Goal: Information Seeking & Learning: Compare options

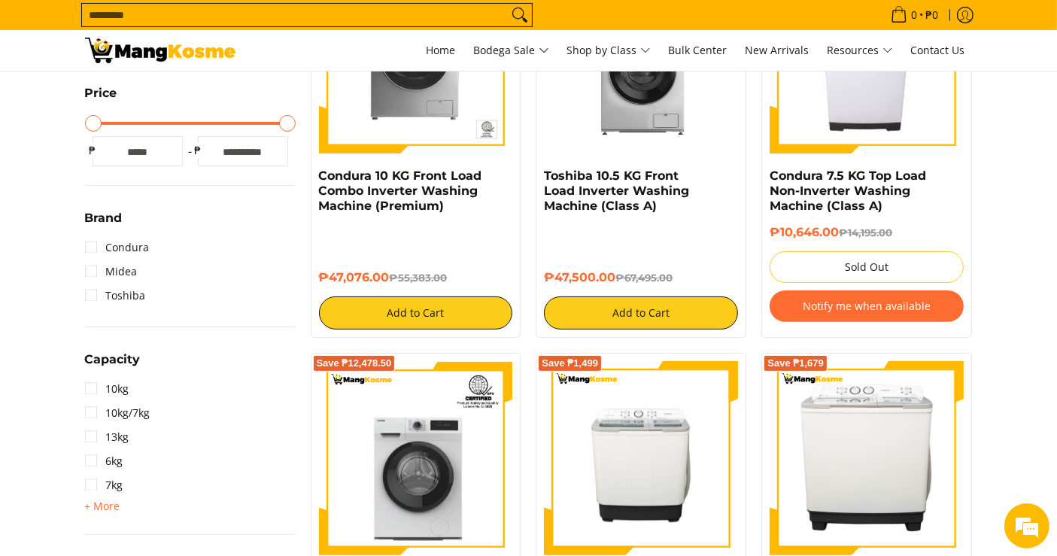
scroll to position [402, 0]
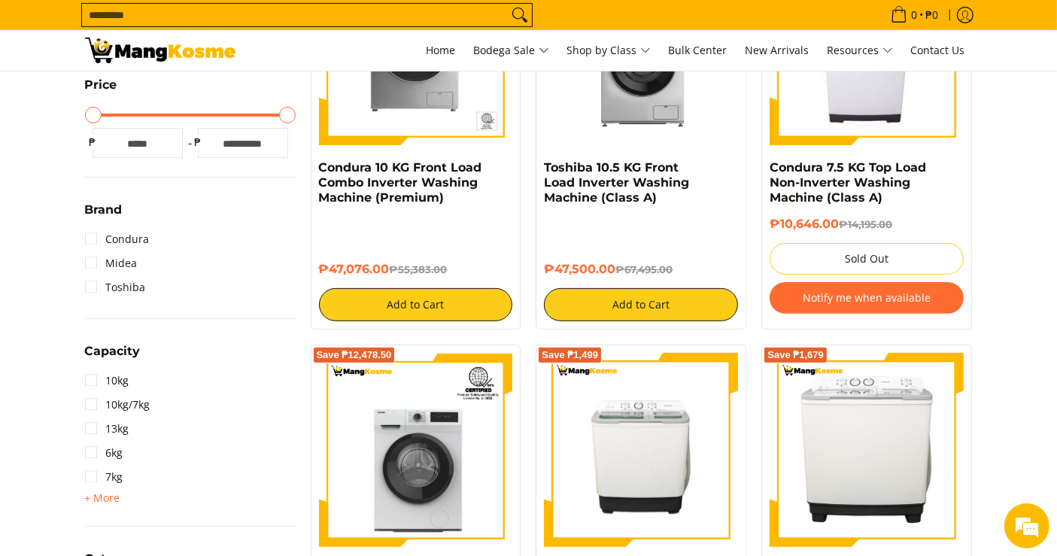
click at [610, 264] on h6 "₱47,500.00 ₱67,495.00" at bounding box center [641, 269] width 194 height 15
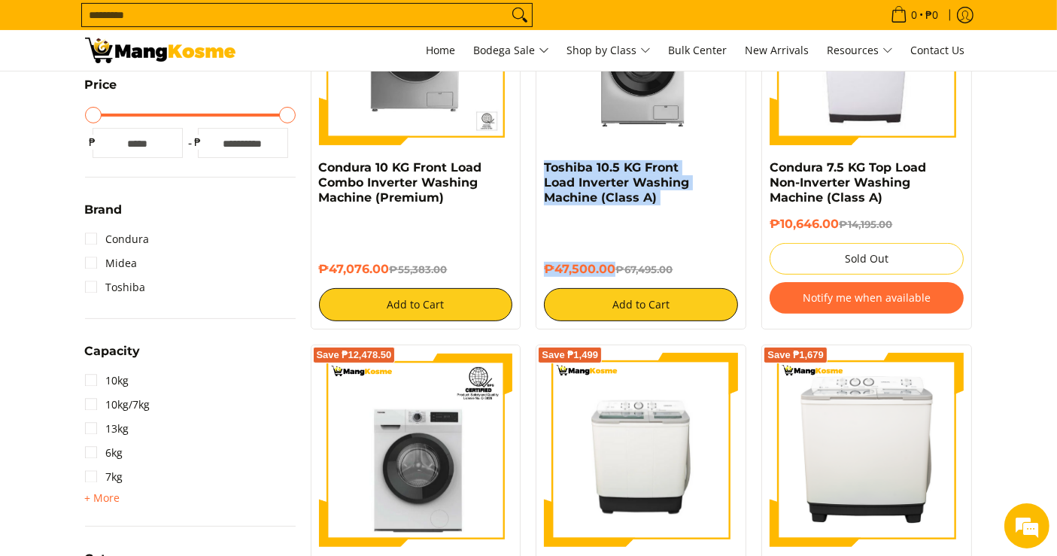
drag, startPoint x: 613, startPoint y: 264, endPoint x: 539, endPoint y: 168, distance: 120.6
click at [539, 168] on div "Save ₱19,995 Toshiba 10.5 KG Front Load Inverter Washing Machine (Class A) ₱47,…" at bounding box center [640, 136] width 211 height 387
copy div "Toshiba 10.5 KG Front Load Inverter Washing Machine (Class A) ₱47,500.00"
click at [582, 23] on predictive-search "Search..." at bounding box center [478, 15] width 794 height 30
drag, startPoint x: 611, startPoint y: 266, endPoint x: 539, endPoint y: 167, distance: 122.3
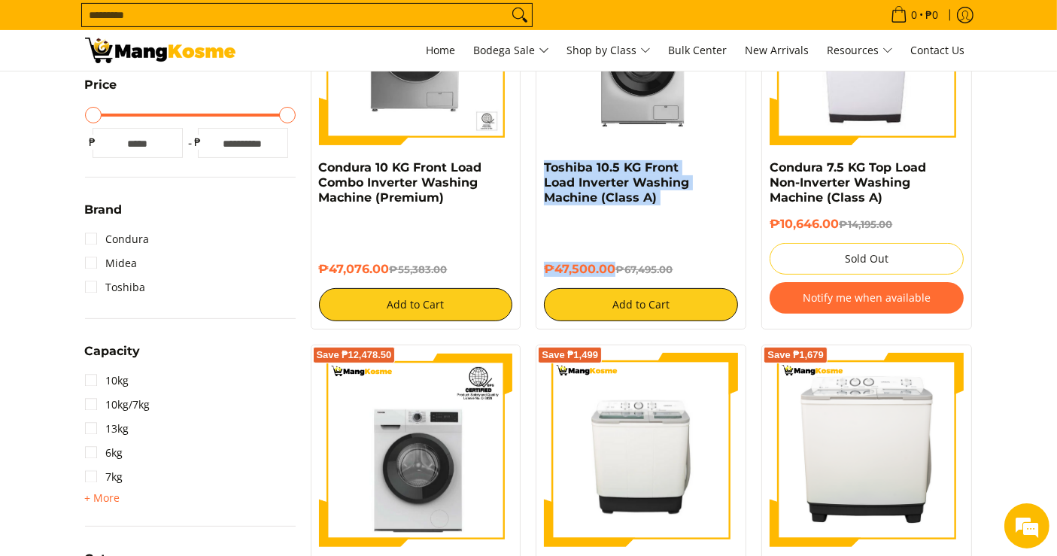
click at [539, 167] on div "Save ₱19,995 Toshiba 10.5 KG Front Load Inverter Washing Machine (Class A) ₱47,…" at bounding box center [640, 136] width 211 height 387
copy div "Toshiba 10.5 KG Front Load Inverter Washing Machine (Class A) ₱47,500.00"
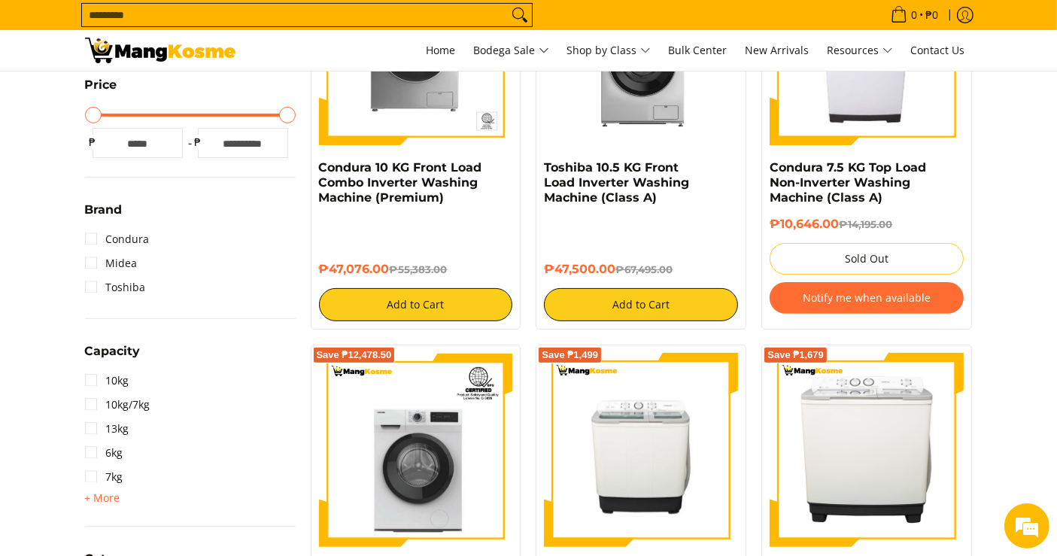
click at [526, 293] on div "Save ₱8,307 Condura 10 KG Front Load Combo Inverter Washing Machine (Premium) ₱…" at bounding box center [416, 136] width 226 height 387
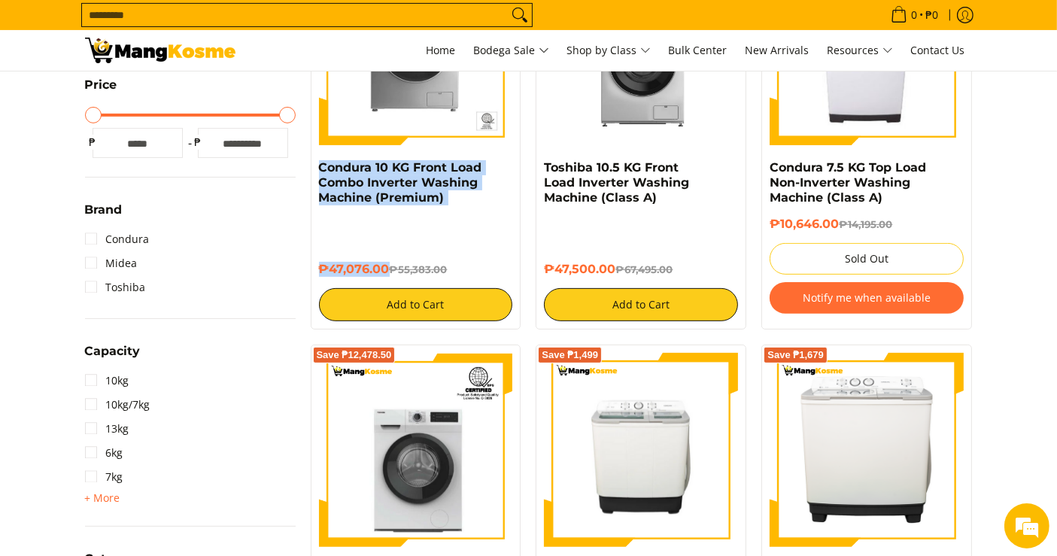
drag, startPoint x: 386, startPoint y: 268, endPoint x: 317, endPoint y: 170, distance: 119.3
click at [317, 170] on div "Save ₱8,307 Condura 10 KG Front Load Combo Inverter Washing Machine (Premium) ₱…" at bounding box center [416, 136] width 211 height 387
copy div "Condura 10 KG Front Load Combo Inverter Washing Machine (Premium) ₱47,076.00"
drag, startPoint x: 619, startPoint y: 267, endPoint x: 535, endPoint y: 162, distance: 134.3
click at [535, 162] on div "Save ₱19,995 Toshiba 10.5 KG Front Load Inverter Washing Machine (Class A) ₱47,…" at bounding box center [641, 136] width 226 height 387
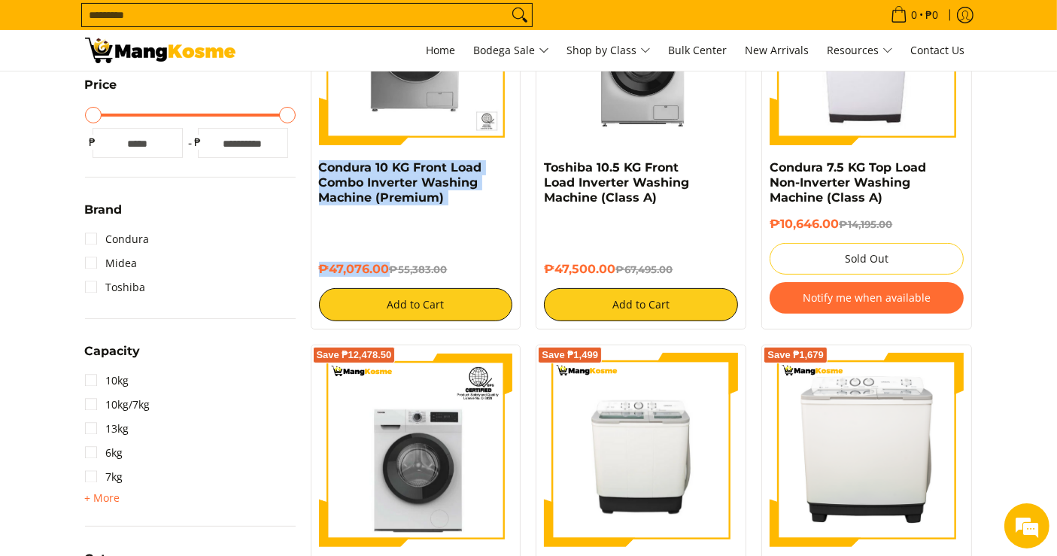
copy div "Toshiba 10.5 KG Front Load Inverter Washing Machine (Class A) ₱47,500.00"
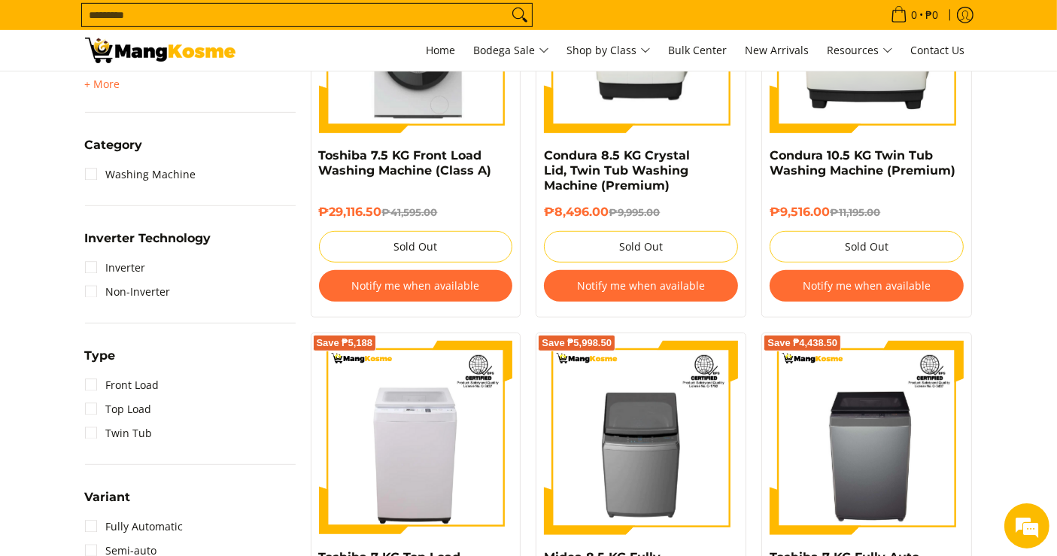
scroll to position [777, 0]
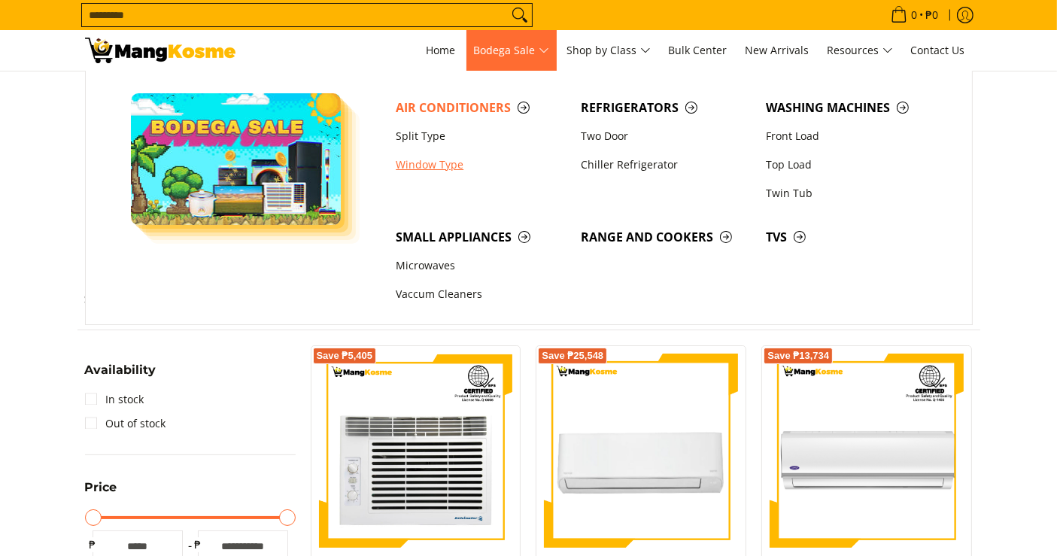
click at [431, 164] on link "Window Type" at bounding box center [480, 164] width 185 height 29
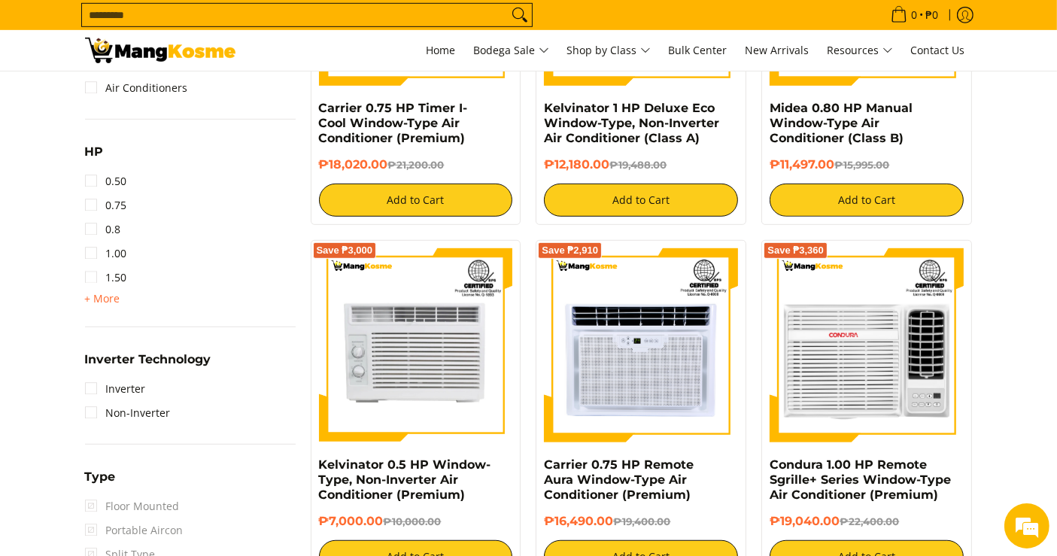
scroll to position [848, 0]
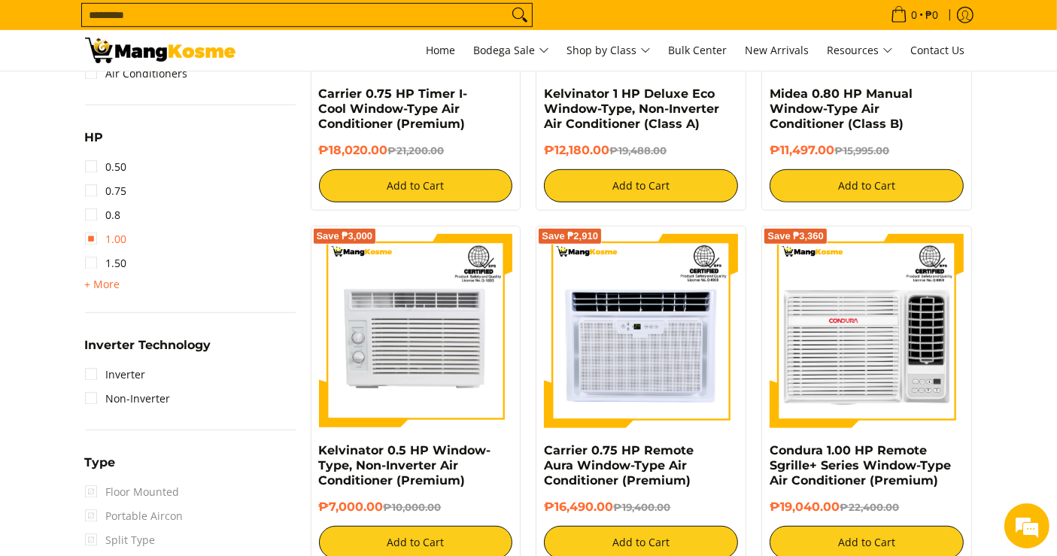
click at [106, 238] on link "1.00" at bounding box center [106, 239] width 42 height 24
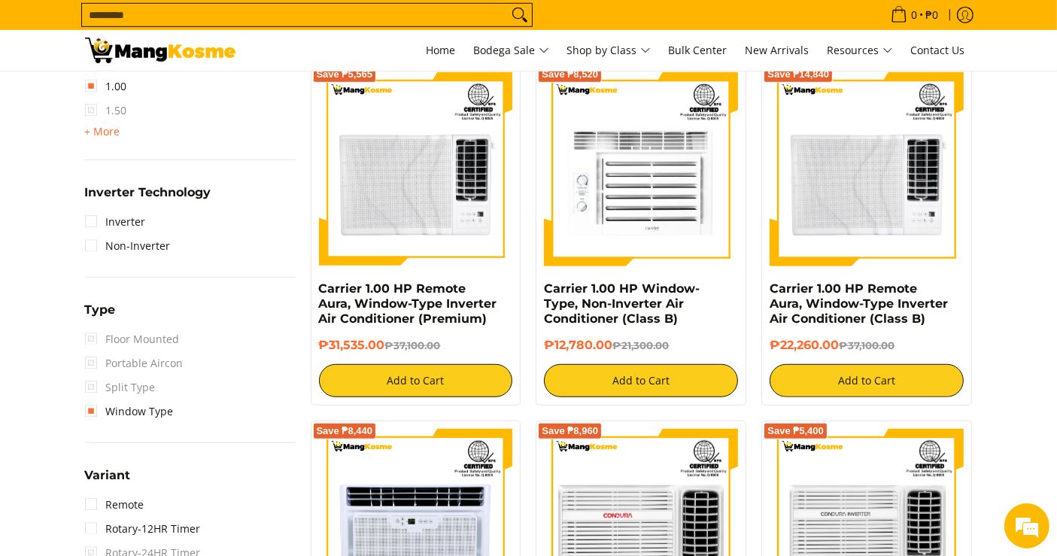
scroll to position [1059, 0]
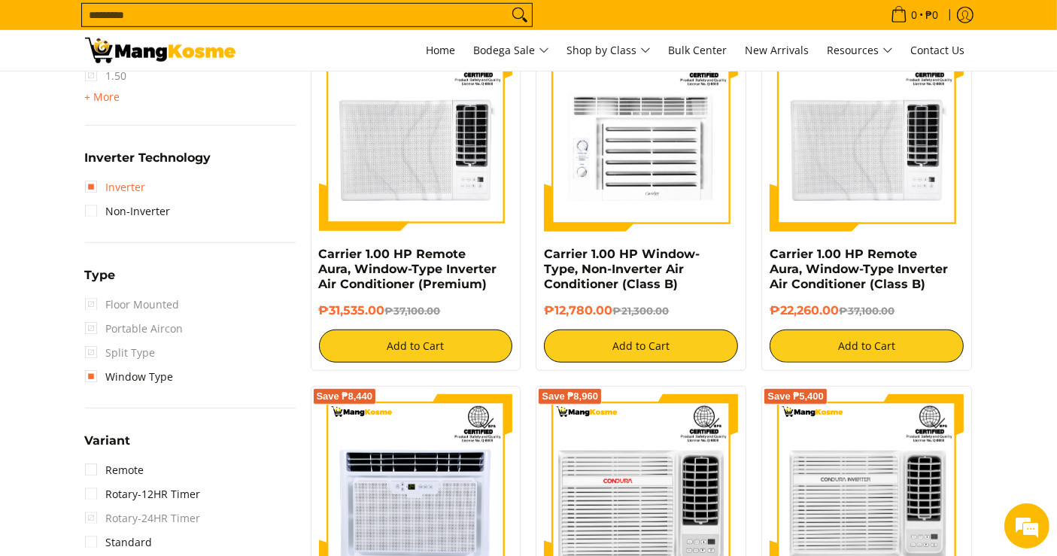
click at [122, 188] on link "Inverter" at bounding box center [115, 187] width 61 height 24
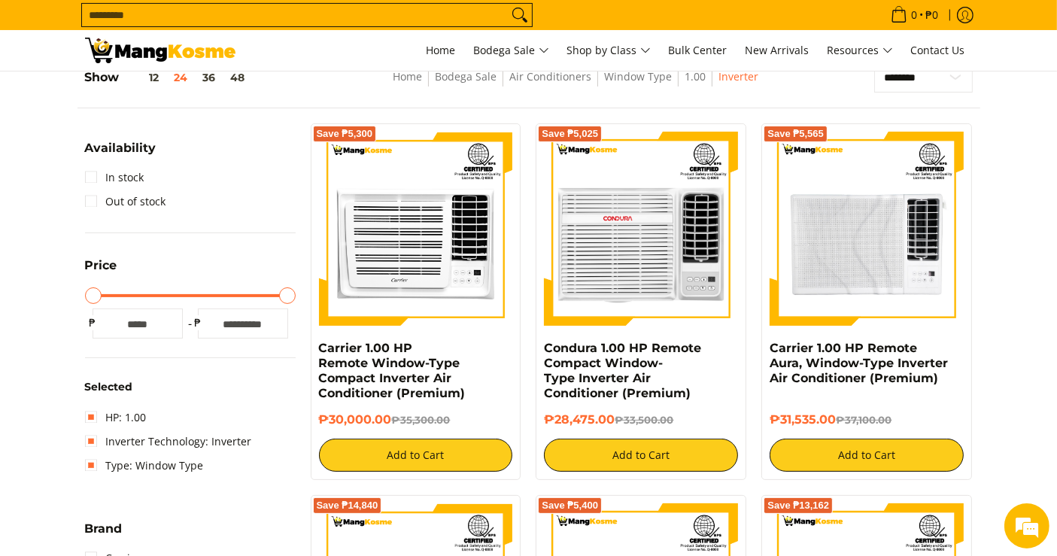
scroll to position [211, 0]
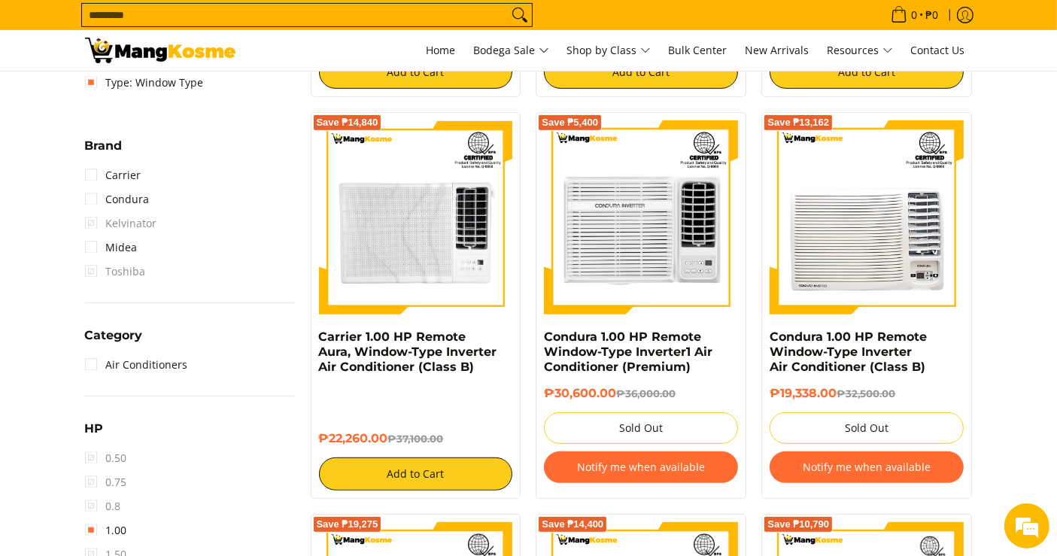
scroll to position [636, 0]
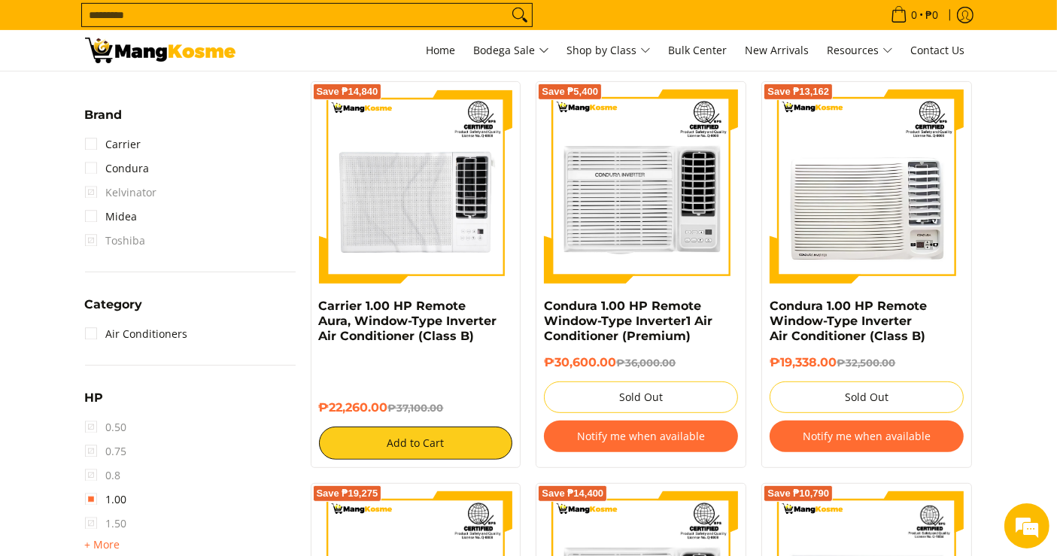
drag, startPoint x: 390, startPoint y: 408, endPoint x: 314, endPoint y: 306, distance: 126.8
click at [314, 306] on div "Save ₱14,840 Carrier 1.00 HP Remote Aura, Window-Type Inverter Air Conditioner …" at bounding box center [416, 274] width 211 height 387
copy div "Carrier 1.00 HP Remote Aura, Window-Type Inverter Air Conditioner (Class B) ₱22…"
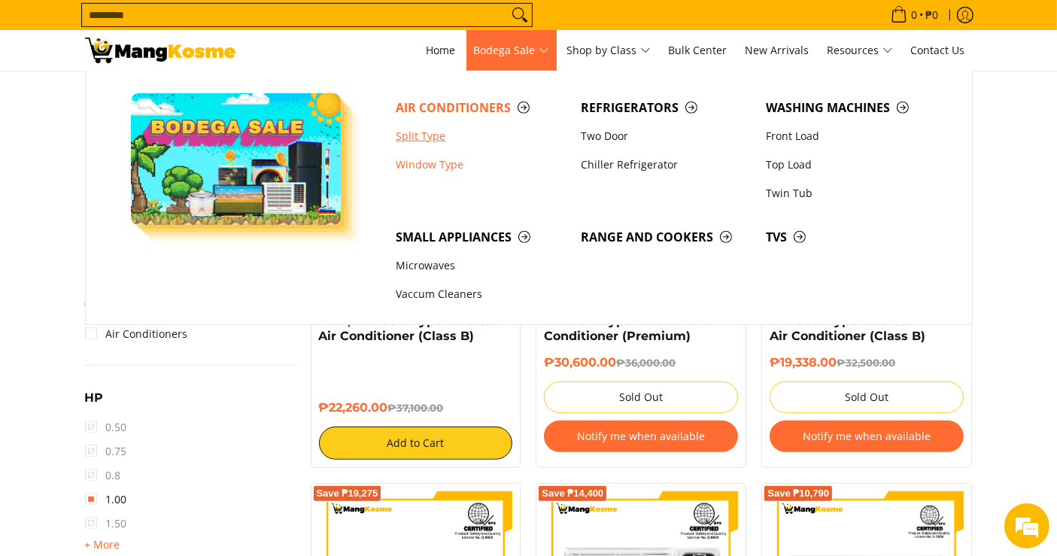
click at [423, 138] on link "Split Type" at bounding box center [480, 136] width 185 height 29
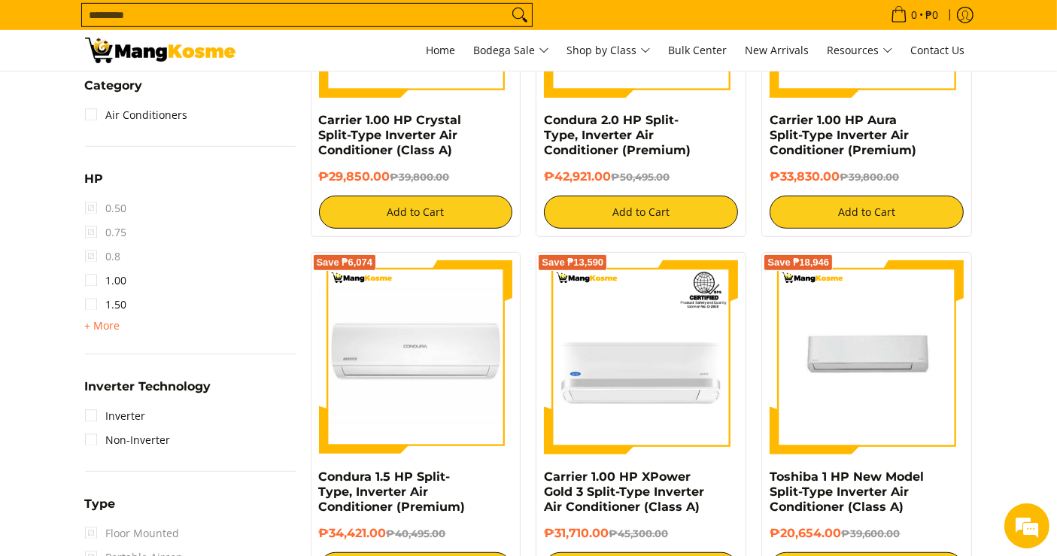
scroll to position [848, 0]
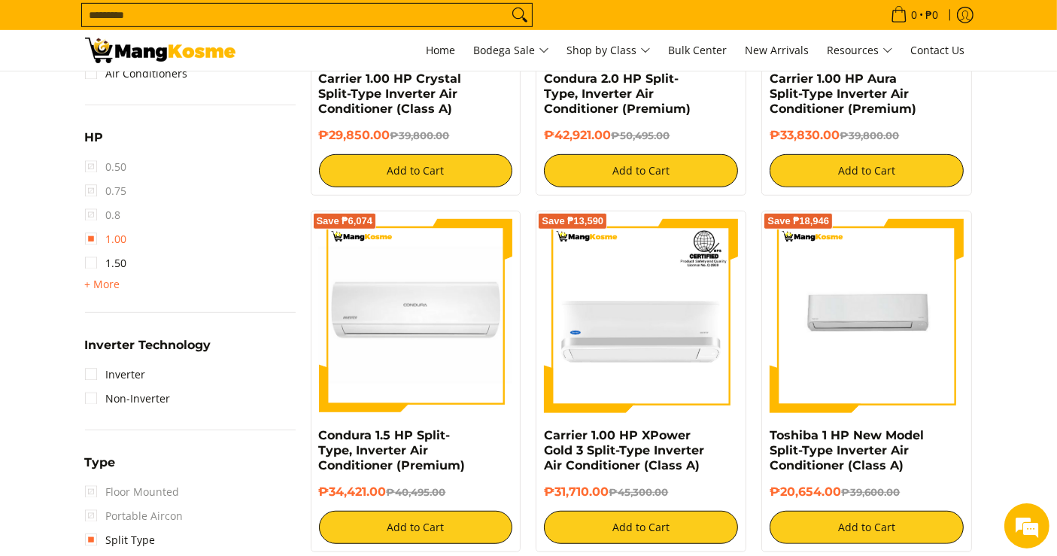
click at [105, 235] on link "1.00" at bounding box center [106, 239] width 42 height 24
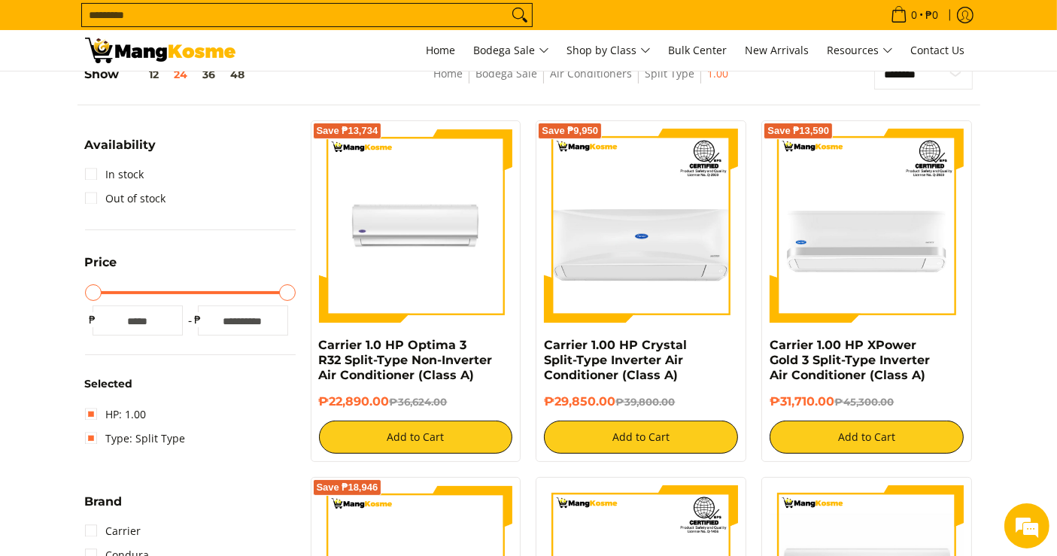
scroll to position [211, 0]
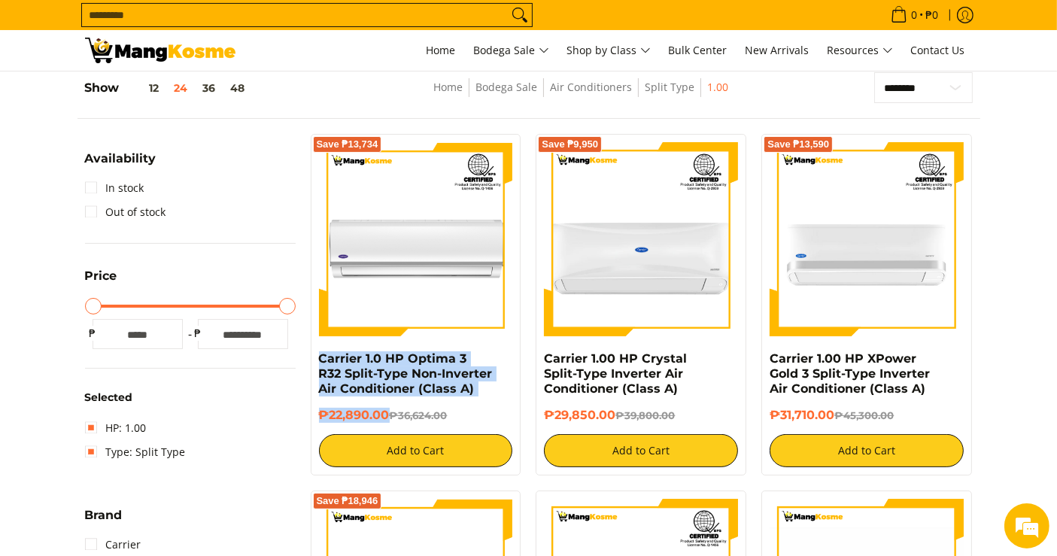
drag, startPoint x: 386, startPoint y: 414, endPoint x: 314, endPoint y: 351, distance: 95.4
click at [314, 351] on div "Save ₱13,734 Carrier 1.0 HP Optima 3 R32 Split-Type Non-Inverter Air Conditione…" at bounding box center [416, 304] width 211 height 341
copy div "Carrier 1.0 HP Optima 3 R32 Split-Type Non-Inverter Air Conditioner (Class A) ₱…"
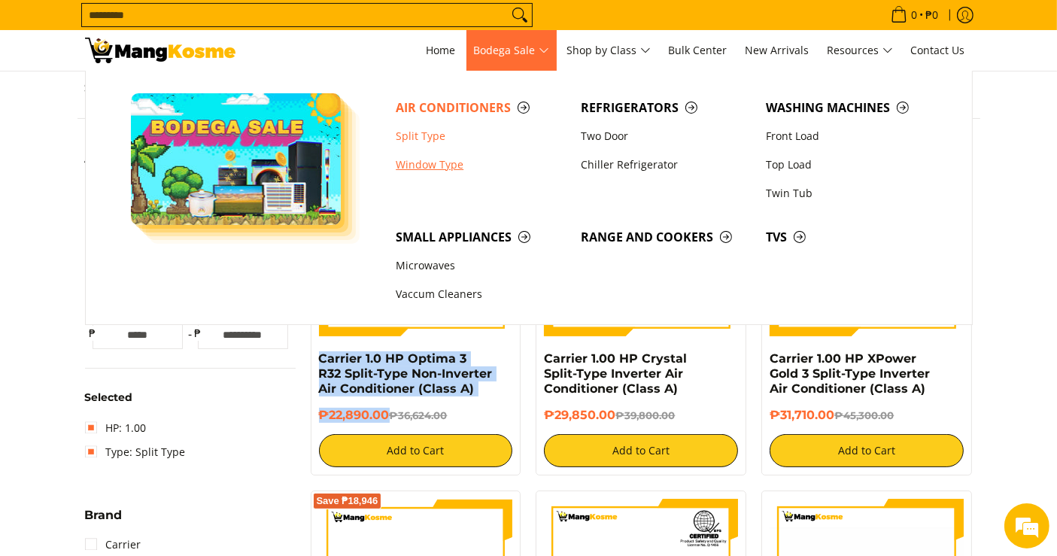
click at [420, 161] on link "Window Type" at bounding box center [480, 164] width 185 height 29
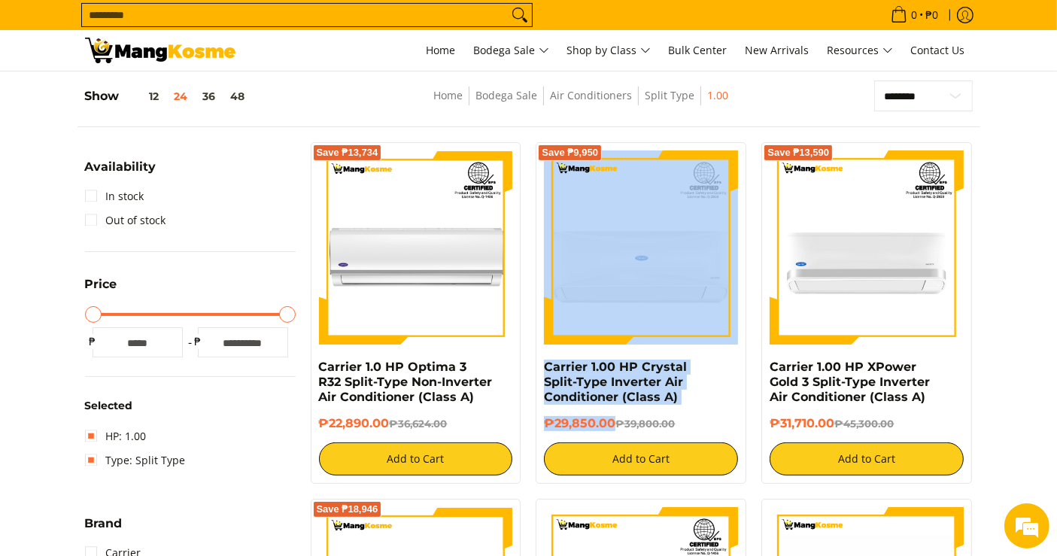
drag, startPoint x: 612, startPoint y: 424, endPoint x: 532, endPoint y: 355, distance: 105.6
click at [532, 355] on div "Save ₱9,950 Carrier 1.00 HP Crystal Split-Type Inverter Air Conditioner (Class …" at bounding box center [641, 312] width 226 height 341
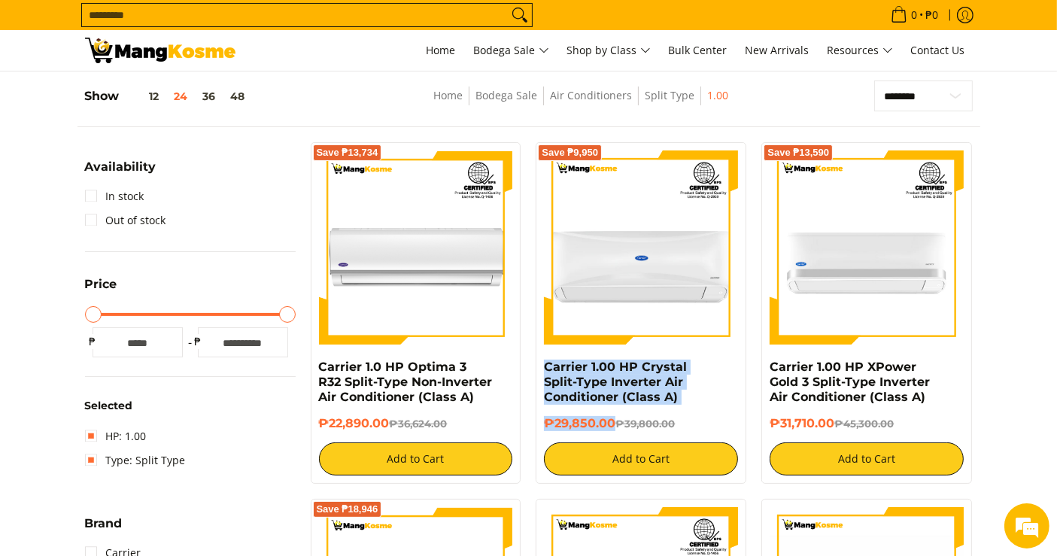
click at [538, 369] on div "Save ₱9,950 Carrier 1.00 HP Crystal Split-Type Inverter Air Conditioner (Class …" at bounding box center [640, 312] width 211 height 341
copy div "Carrier 1.00 HP Crystal Split-Type Inverter Air Conditioner (Class A) ₱29,850.00"
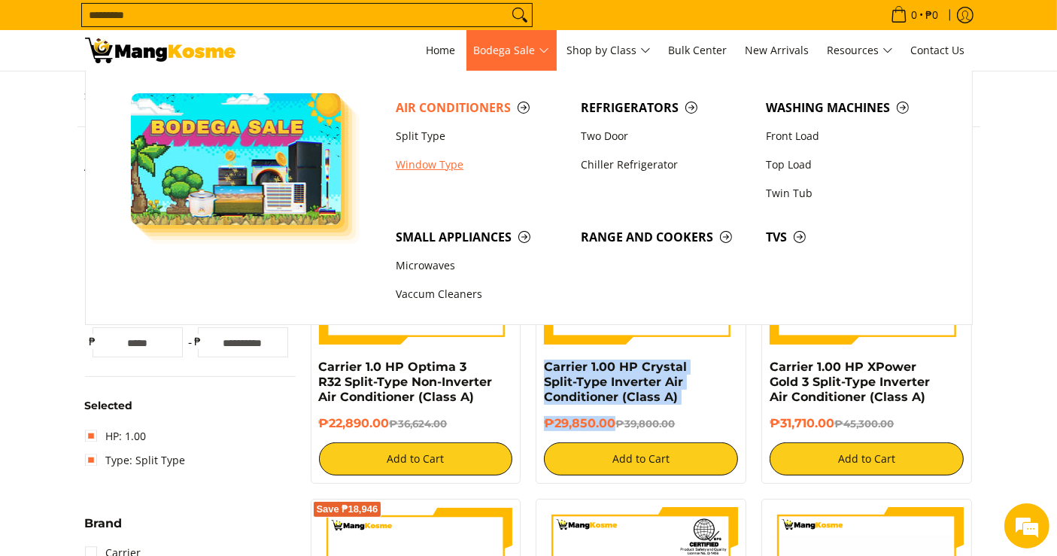
click at [438, 158] on link "Window Type" at bounding box center [480, 164] width 185 height 29
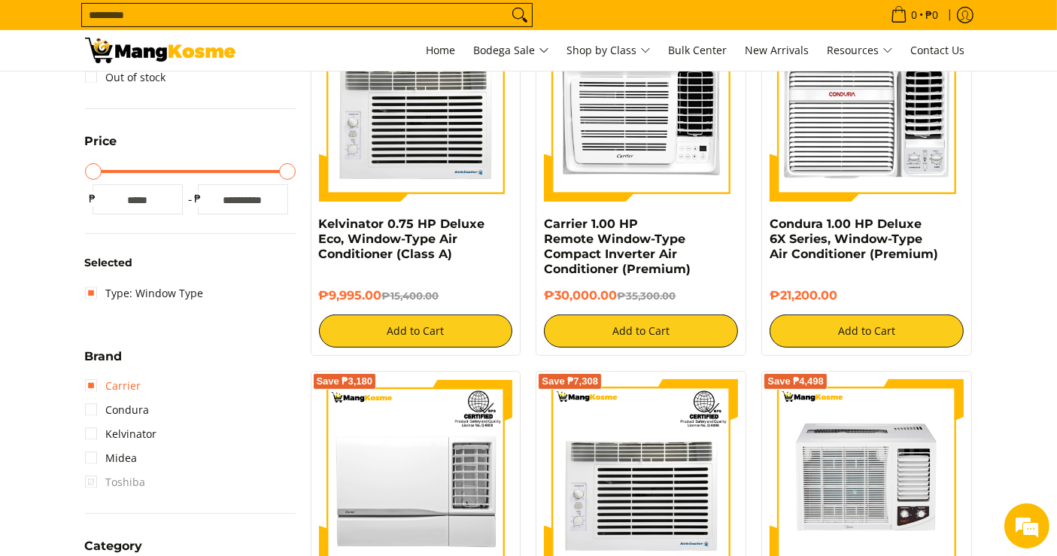
scroll to position [423, 0]
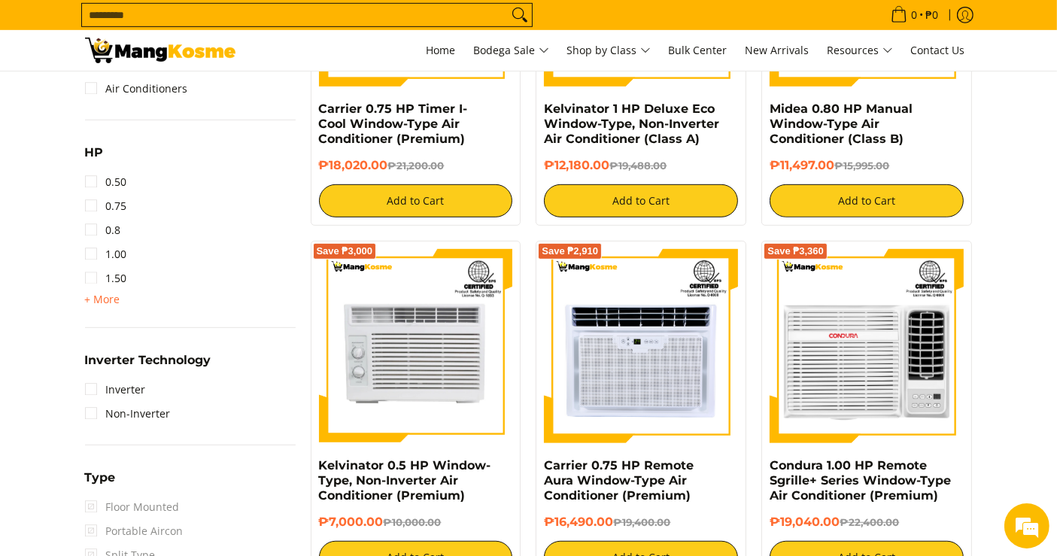
scroll to position [848, 0]
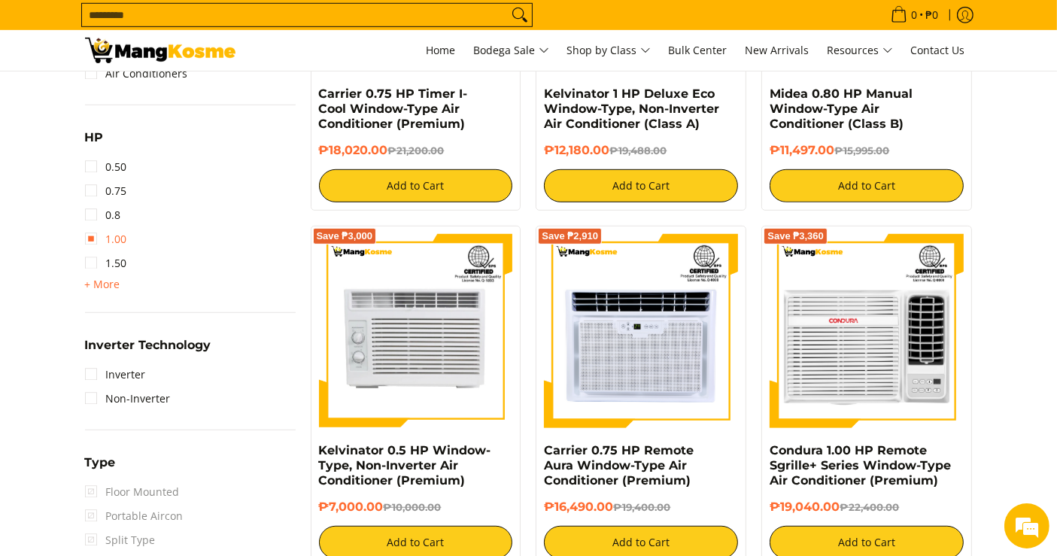
click at [99, 247] on link "1.00" at bounding box center [106, 239] width 42 height 24
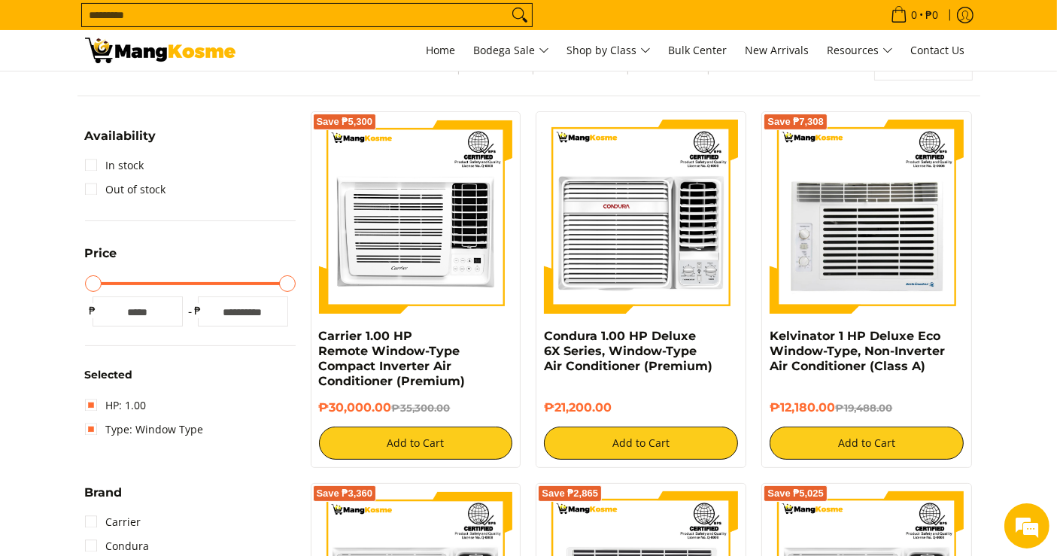
scroll to position [211, 0]
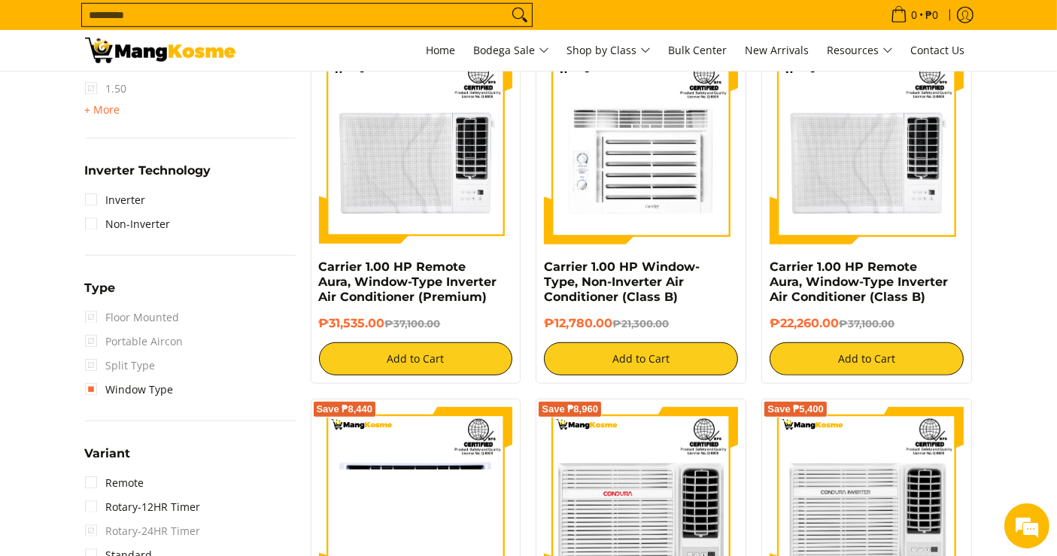
scroll to position [1059, 0]
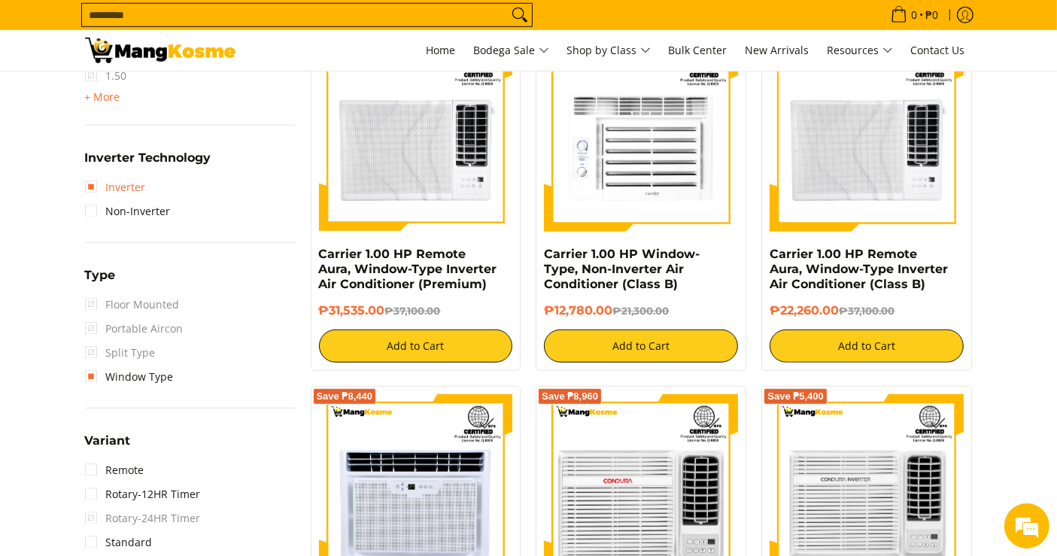
click at [93, 192] on link "Inverter" at bounding box center [115, 187] width 61 height 24
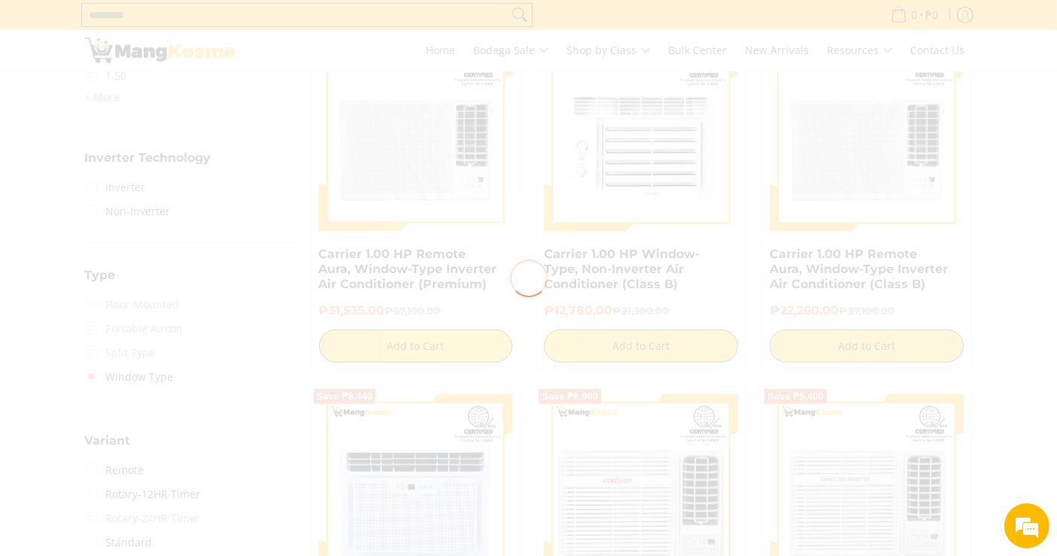
scroll to position [0, 0]
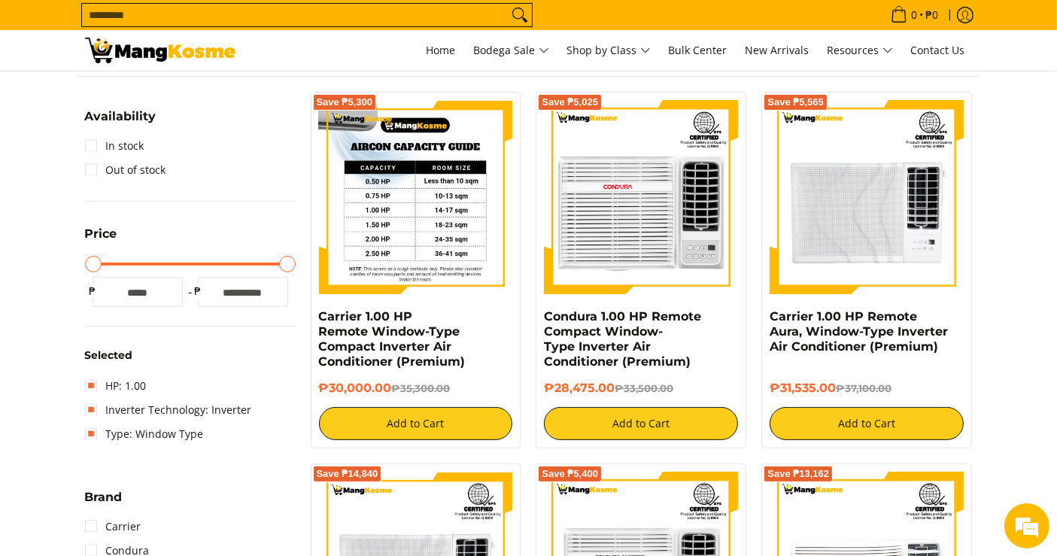
scroll to position [211, 0]
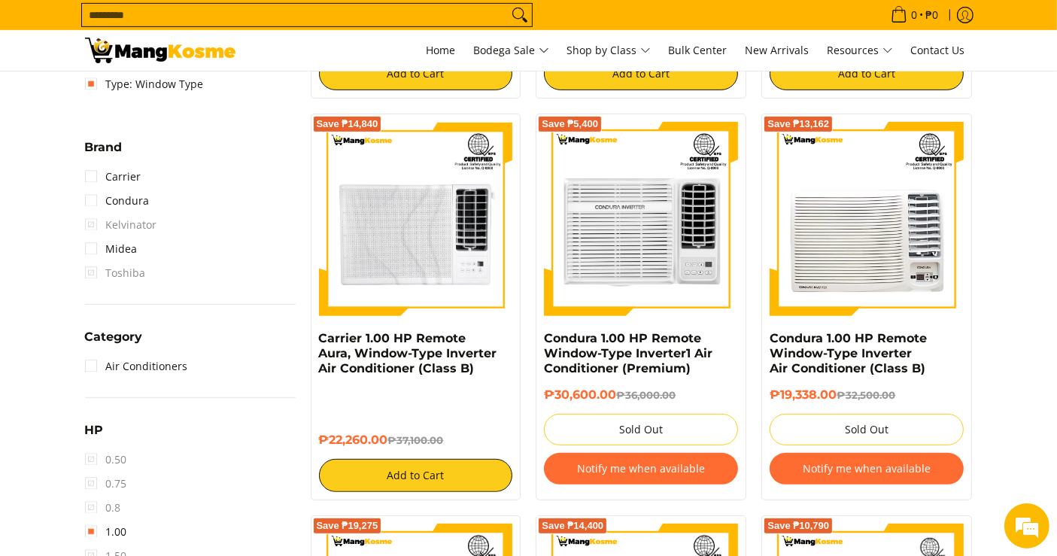
scroll to position [636, 0]
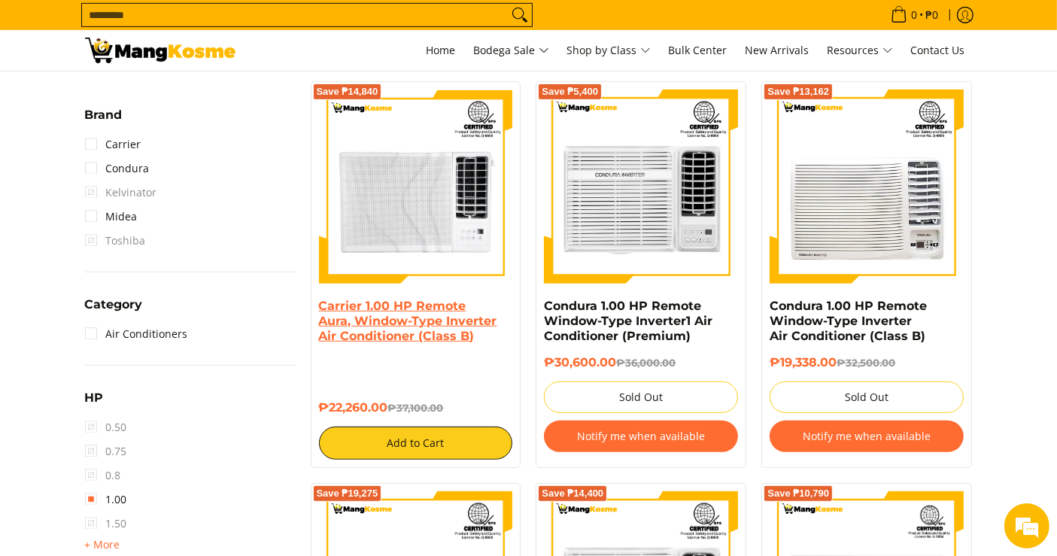
drag, startPoint x: 391, startPoint y: 409, endPoint x: 321, endPoint y: 308, distance: 123.3
click at [321, 308] on div "Carrier 1.00 HP Remote Aura, Window-Type Inverter Air Conditioner (Class B) ₱22…" at bounding box center [416, 379] width 194 height 161
copy div "Carrier 1.00 HP Remote Aura, Window-Type Inverter Air Conditioner (Class B) ₱22…"
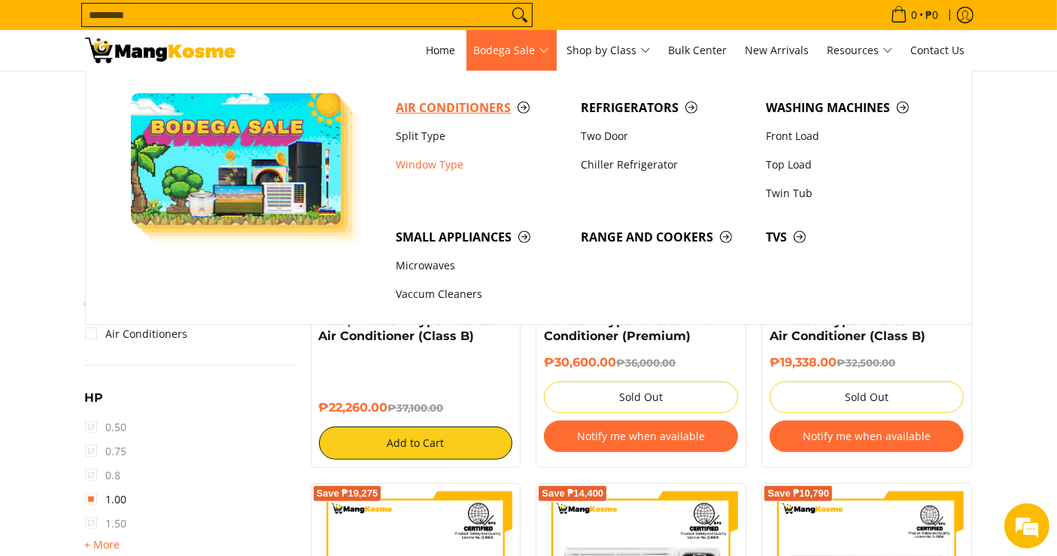
click at [455, 115] on span "Air Conditioners" at bounding box center [481, 108] width 170 height 19
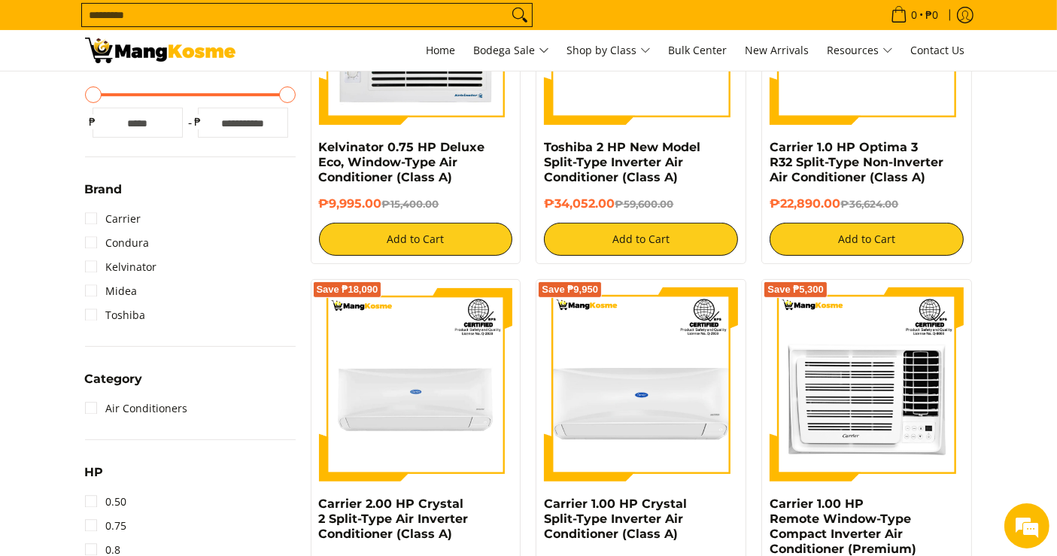
scroll to position [423, 0]
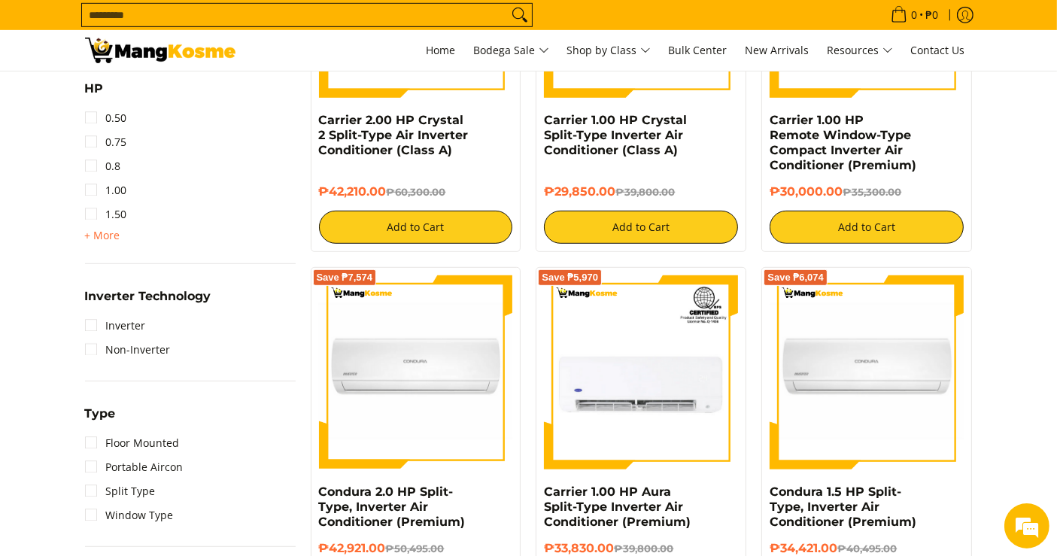
scroll to position [848, 0]
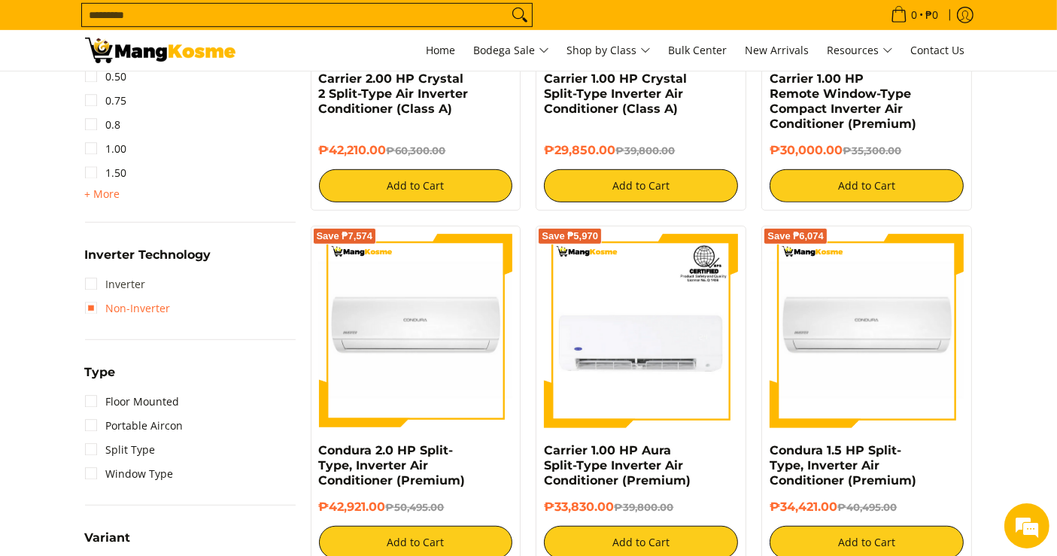
click at [87, 290] on link "Inverter" at bounding box center [115, 284] width 61 height 24
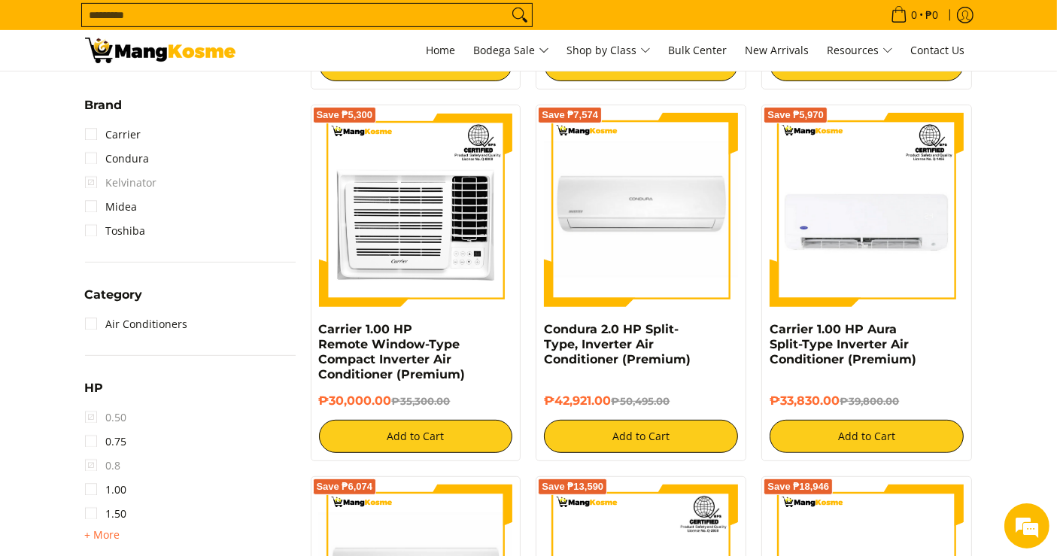
scroll to position [636, 0]
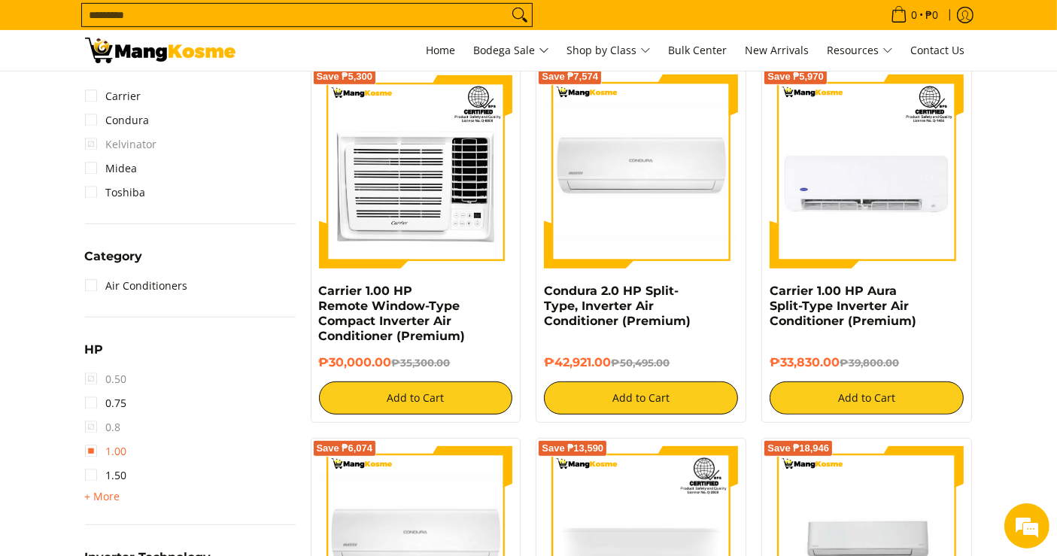
click at [93, 449] on link "1.00" at bounding box center [106, 451] width 42 height 24
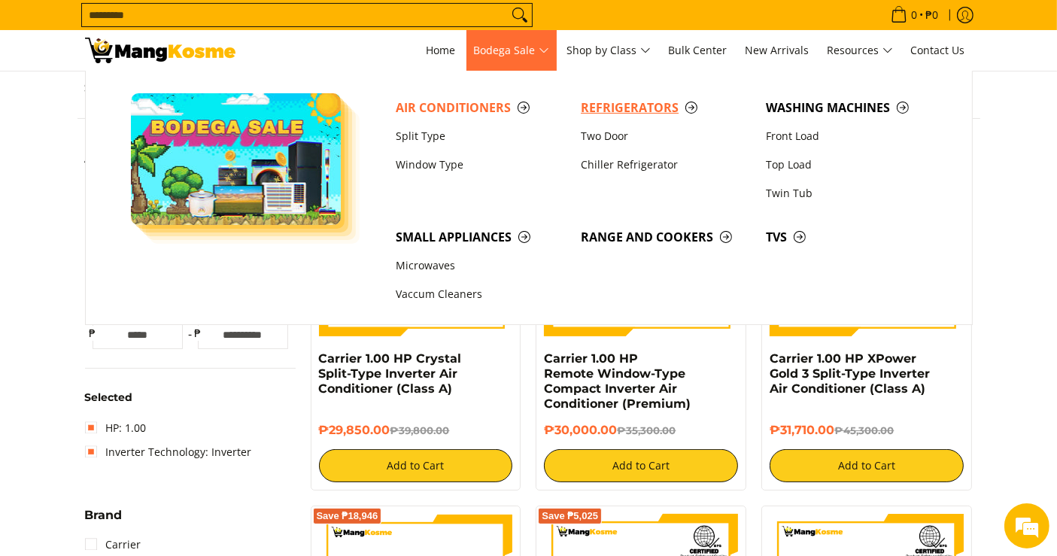
click at [618, 105] on span "Refrigerators" at bounding box center [666, 108] width 170 height 19
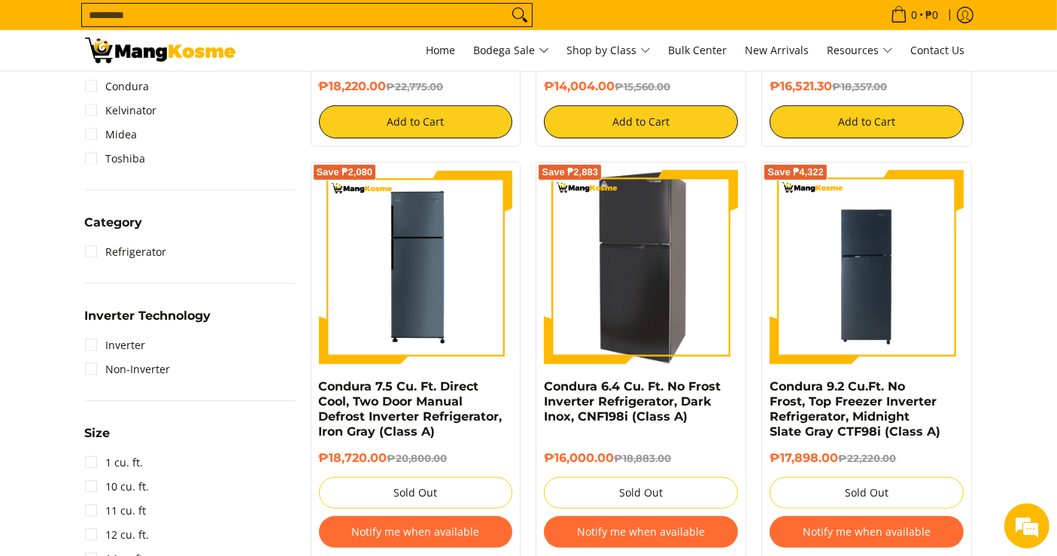
scroll to position [590, 0]
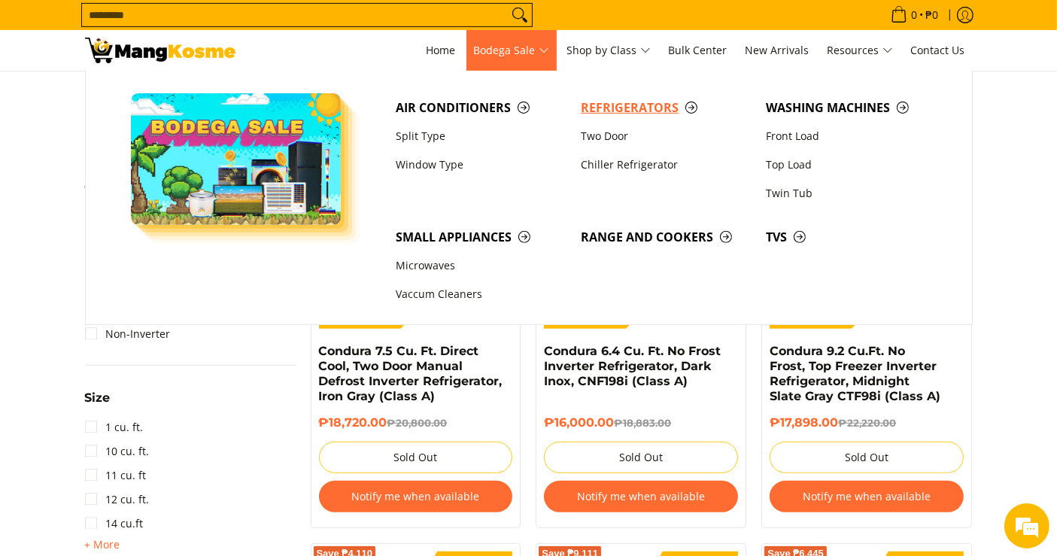
click at [597, 114] on span "Refrigerators" at bounding box center [666, 108] width 170 height 19
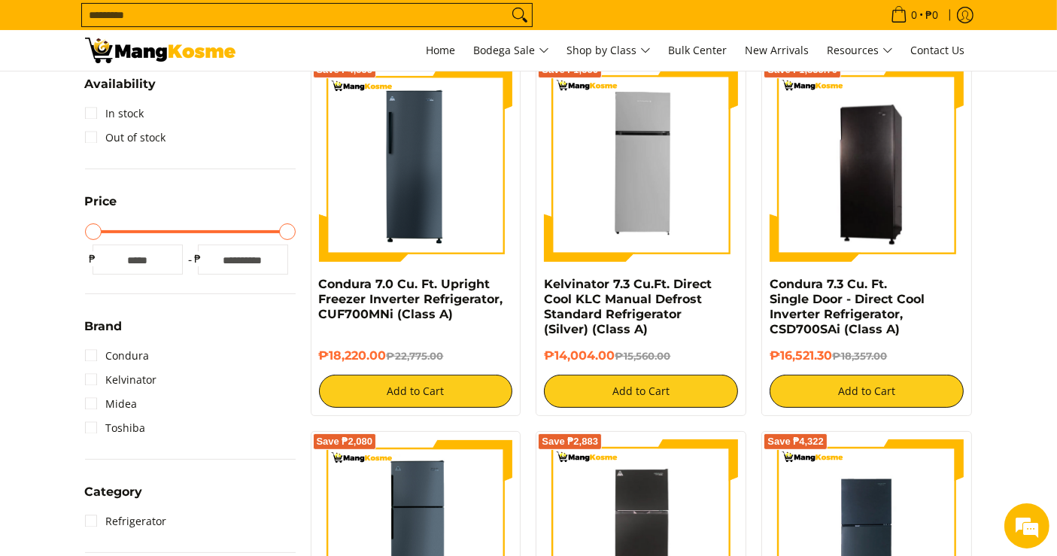
scroll to position [114, 0]
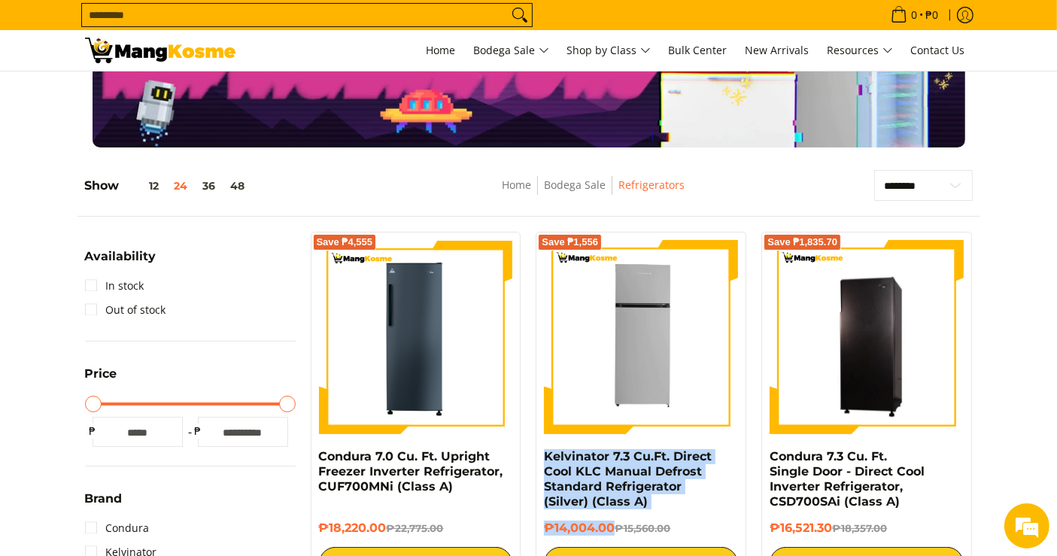
drag, startPoint x: 611, startPoint y: 526, endPoint x: 537, endPoint y: 461, distance: 98.1
click at [537, 461] on div "Save ₱1,556 Kelvinator 7.3 Cu.Ft. Direct Cool KLC Manual Defrost Standard Refri…" at bounding box center [640, 410] width 211 height 356
copy div "Kelvinator 7.3 Cu.Ft. Direct Cool KLC Manual Defrost Standard Refrigerator (Sil…"
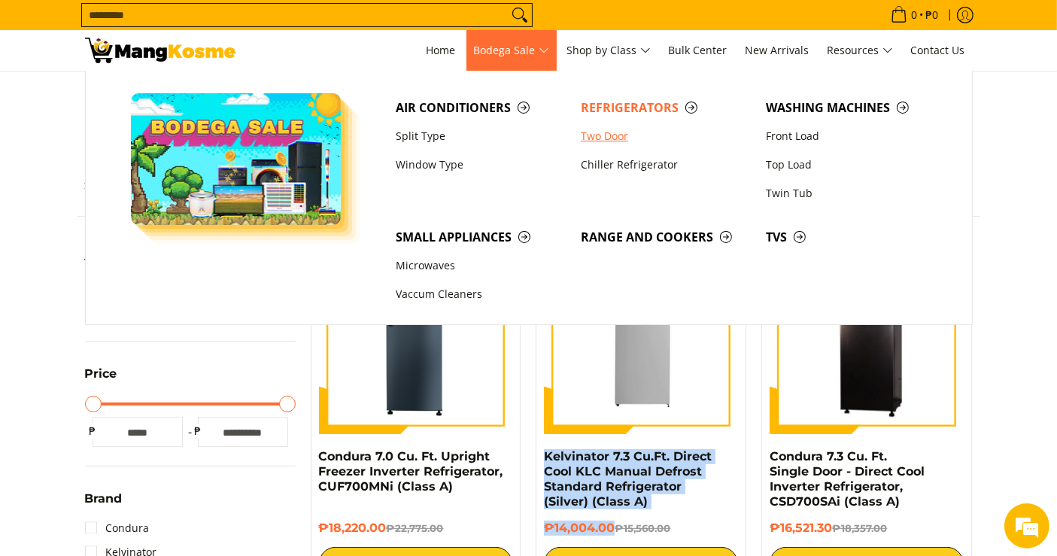
click at [594, 136] on link "Two Door" at bounding box center [665, 136] width 185 height 29
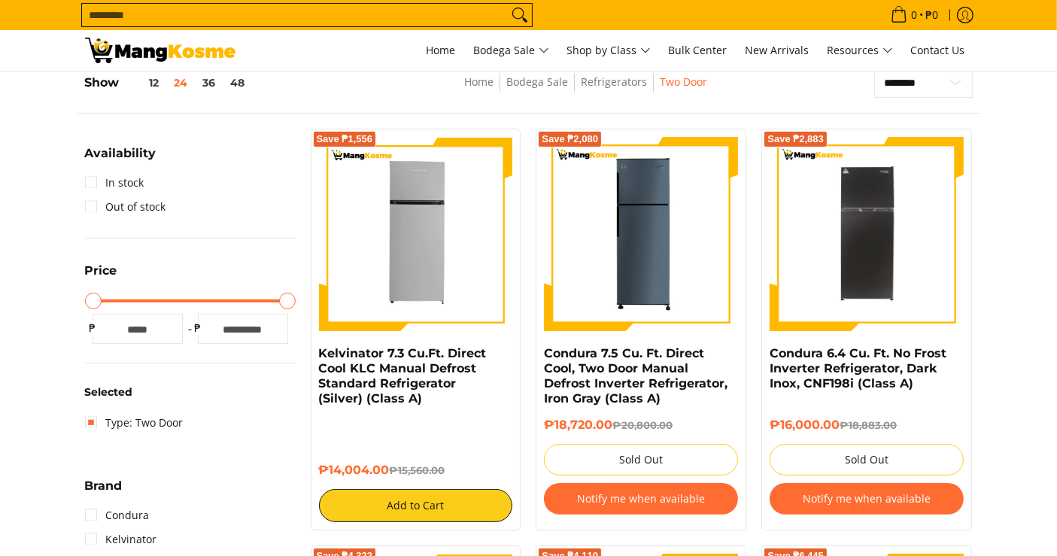
scroll to position [438, 0]
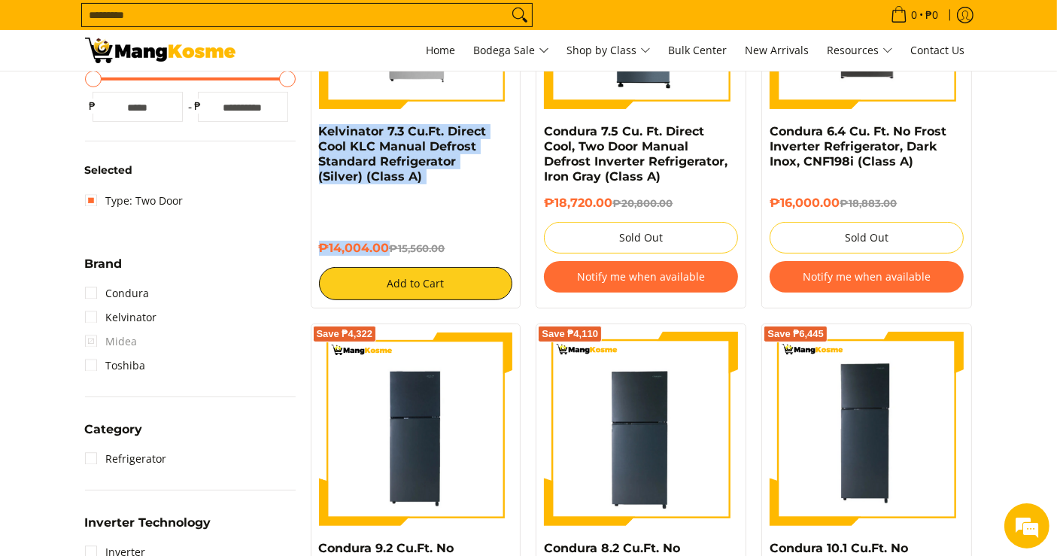
drag, startPoint x: 385, startPoint y: 249, endPoint x: 312, endPoint y: 130, distance: 139.4
click at [312, 130] on div "Save ₱1,556 Kelvinator 7.3 Cu.Ft. Direct Cool KLC Manual Defrost Standard Refri…" at bounding box center [416, 108] width 211 height 402
copy div "Kelvinator 7.3 Cu.Ft. Direct Cool KLC Manual Defrost Standard Refrigerator (Sil…"
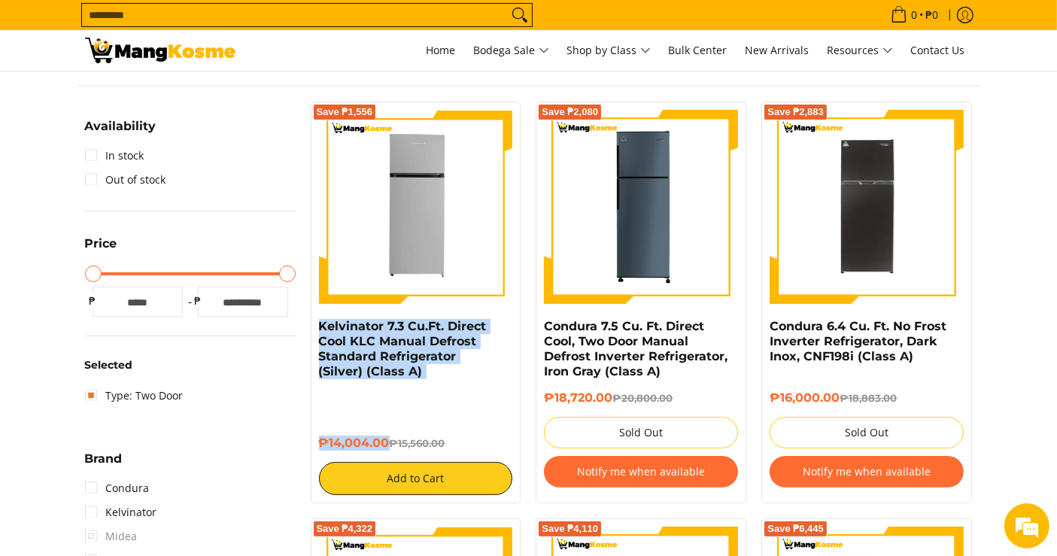
scroll to position [283, 0]
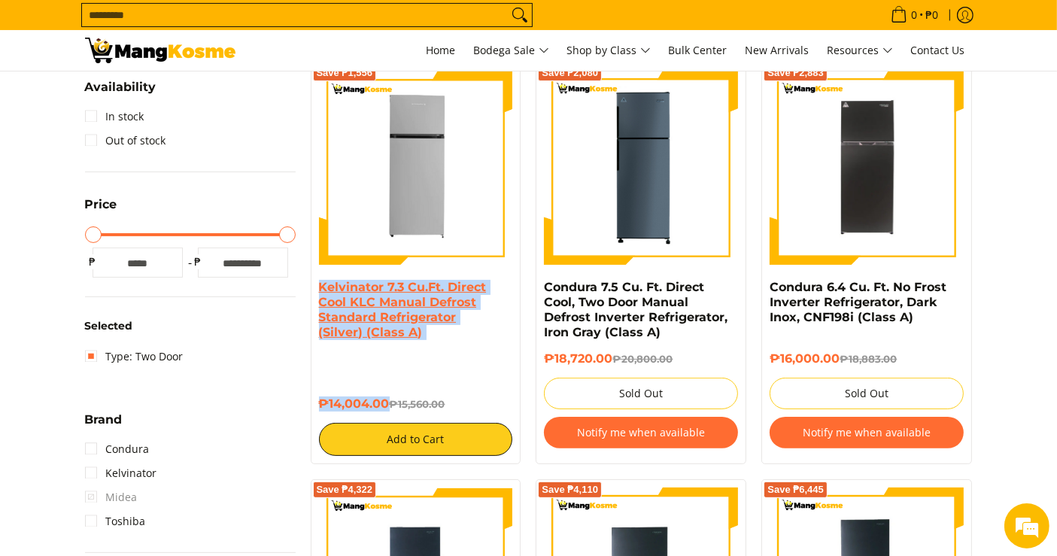
copy div "Kelvinator 7.3 Cu.Ft. Direct Cool KLC Manual Defrost Standard Refrigerator (Sil…"
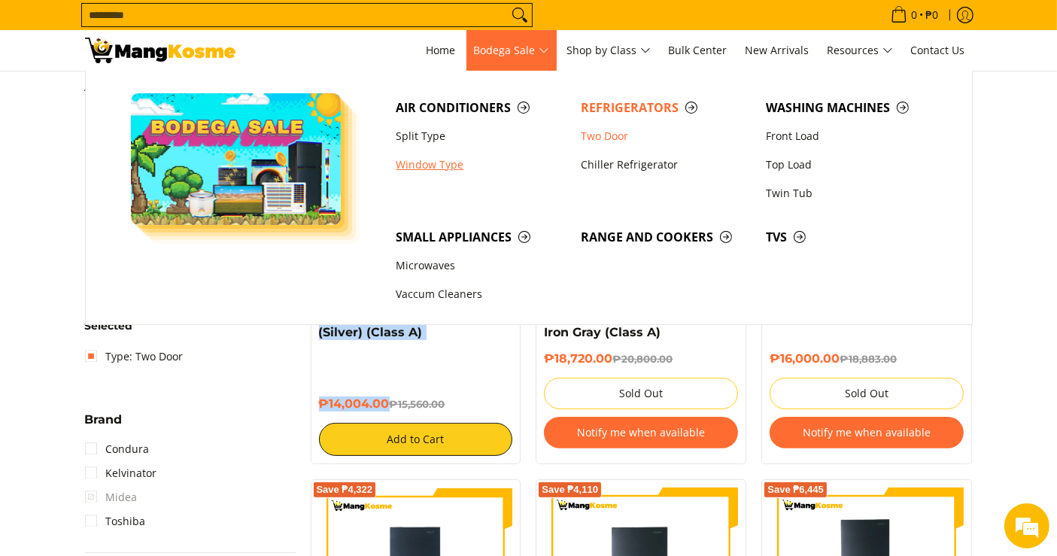
click at [428, 159] on link "Window Type" at bounding box center [480, 164] width 185 height 29
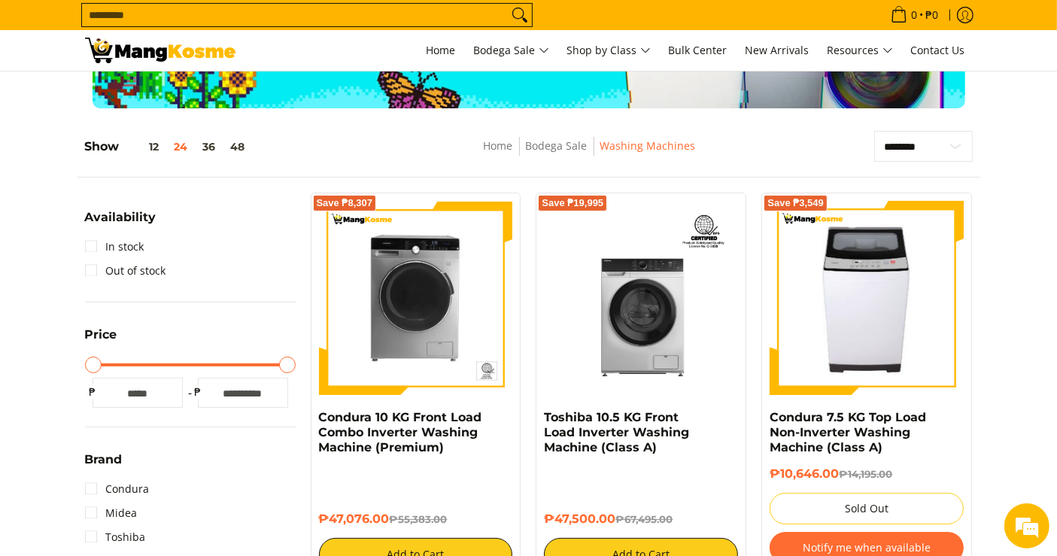
scroll to position [213, 0]
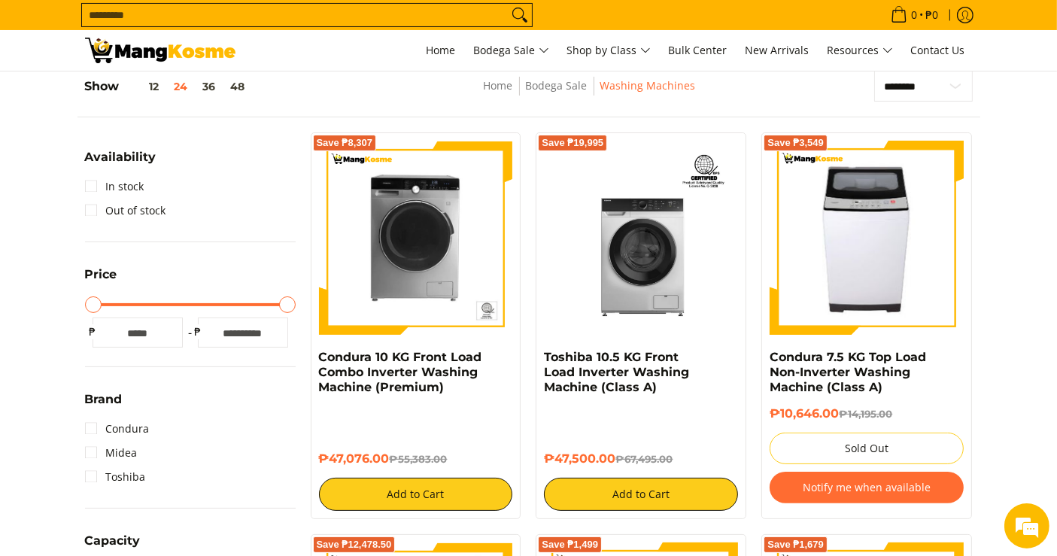
drag, startPoint x: 619, startPoint y: 452, endPoint x: 535, endPoint y: 364, distance: 121.3
click at [535, 364] on div "Save ₱19,995 Toshiba 10.5 KG Front Load Inverter Washing Machine (Class A) ₱47,…" at bounding box center [640, 325] width 211 height 387
copy div "Toshiba 10.5 KG Front Load Inverter Washing Machine (Class A) ₱47,500.00"
click at [505, 431] on div "₱47,076.00 ₱55,383.00 Add to Cart" at bounding box center [416, 458] width 194 height 105
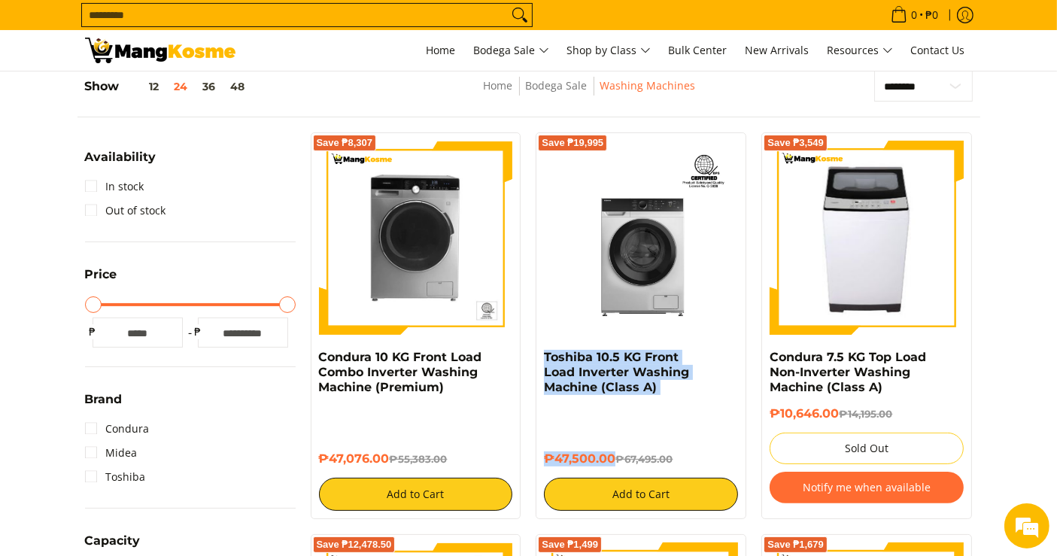
drag, startPoint x: 614, startPoint y: 459, endPoint x: 541, endPoint y: 363, distance: 120.8
click at [541, 363] on div "Save ₱19,995 Toshiba 10.5 KG Front Load Inverter Washing Machine (Class A) ₱47,…" at bounding box center [640, 325] width 211 height 387
copy div "Toshiba 10.5 KG Front Load Inverter Washing Machine (Class A) ₱47,500.00"
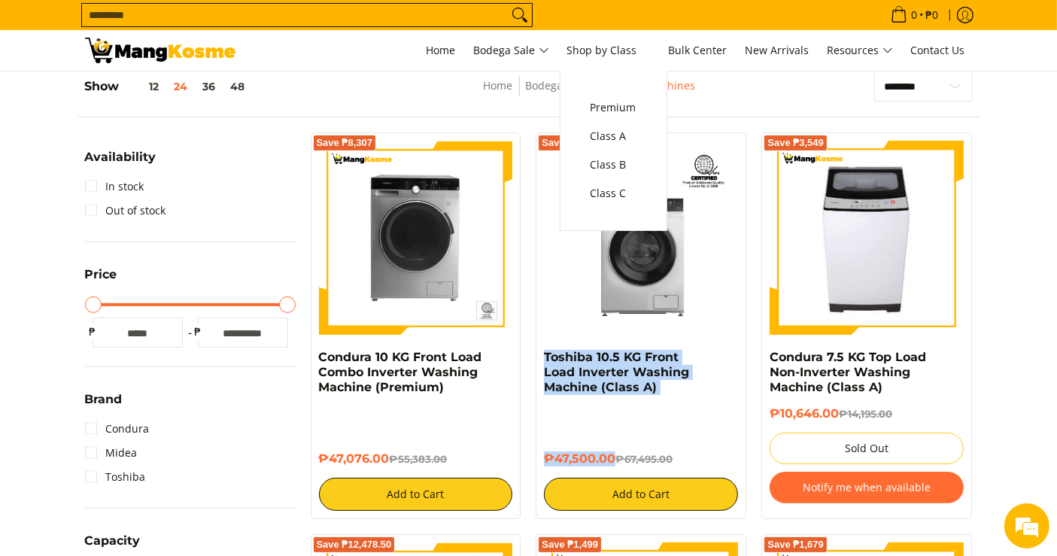
click at [660, 430] on div "₱47,500.00 ₱67,495.00 Add to Cart" at bounding box center [641, 458] width 194 height 105
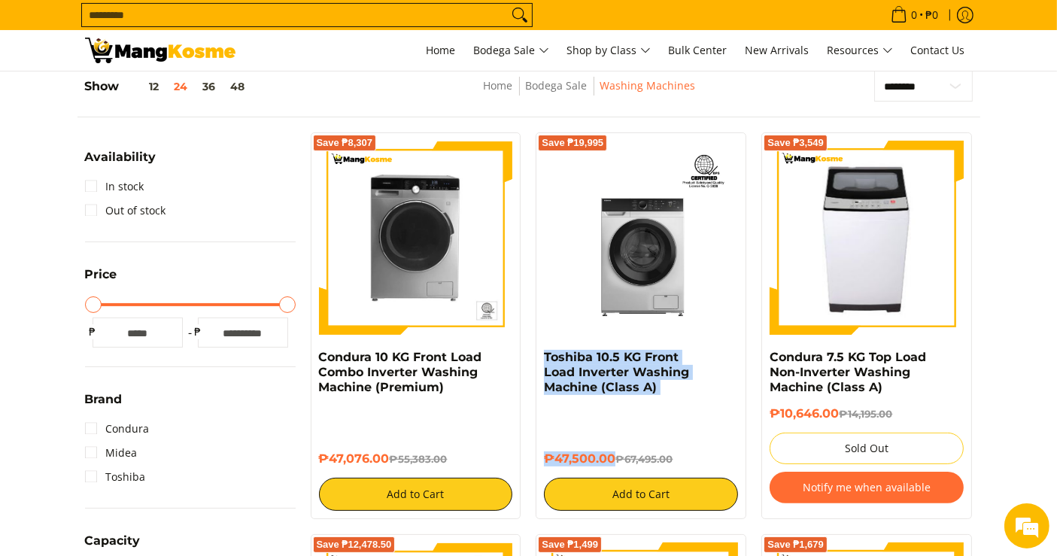
drag, startPoint x: 611, startPoint y: 459, endPoint x: 418, endPoint y: 447, distance: 193.6
click at [530, 360] on div "Save ₱19,995 Toshiba 10.5 KG Front Load Inverter Washing Machine (Class A) ₱47,…" at bounding box center [641, 325] width 226 height 387
copy div "Toshiba 10.5 KG Front Load Inverter Washing Machine (Class A) ₱47,500.00"
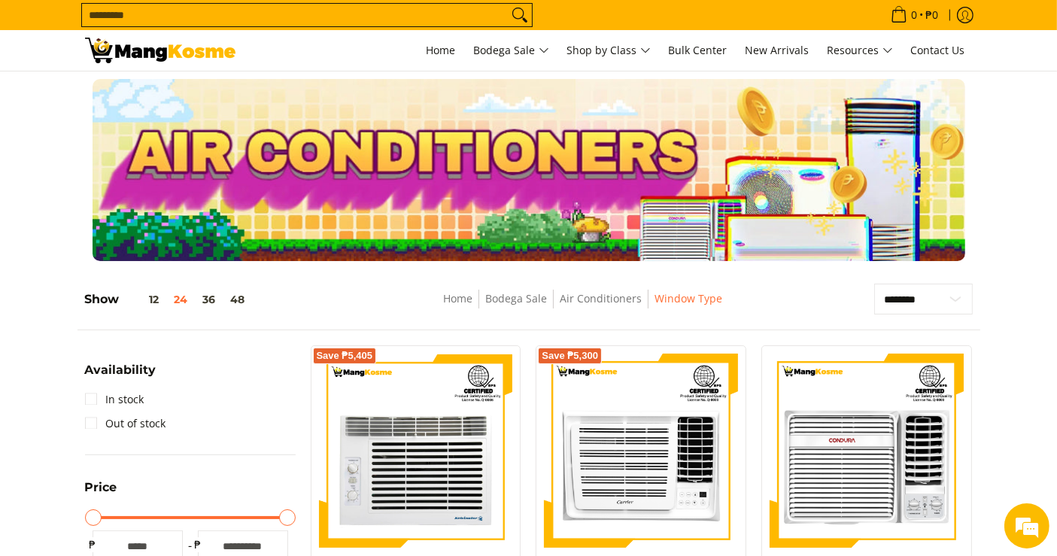
scroll to position [226, 0]
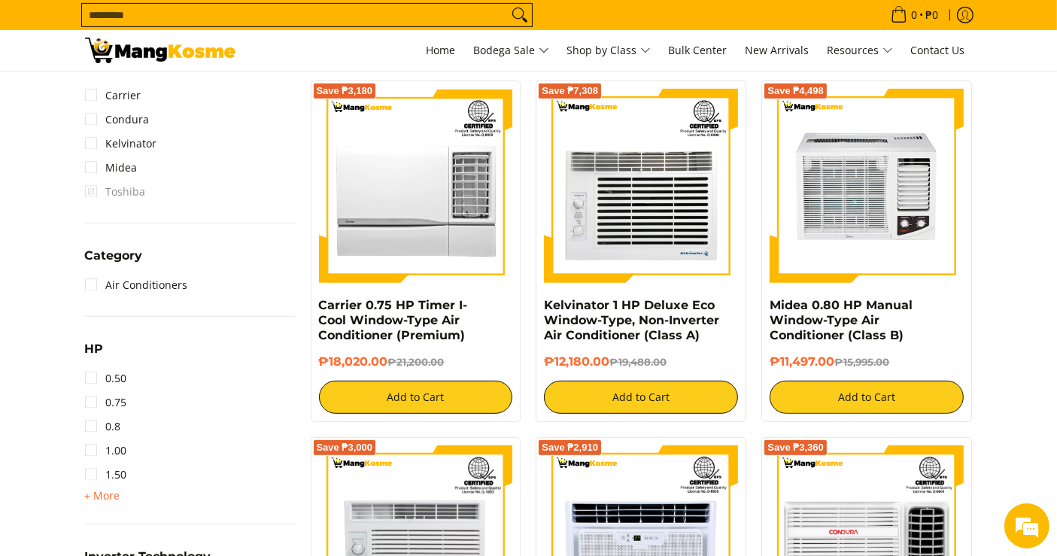
scroll to position [651, 0]
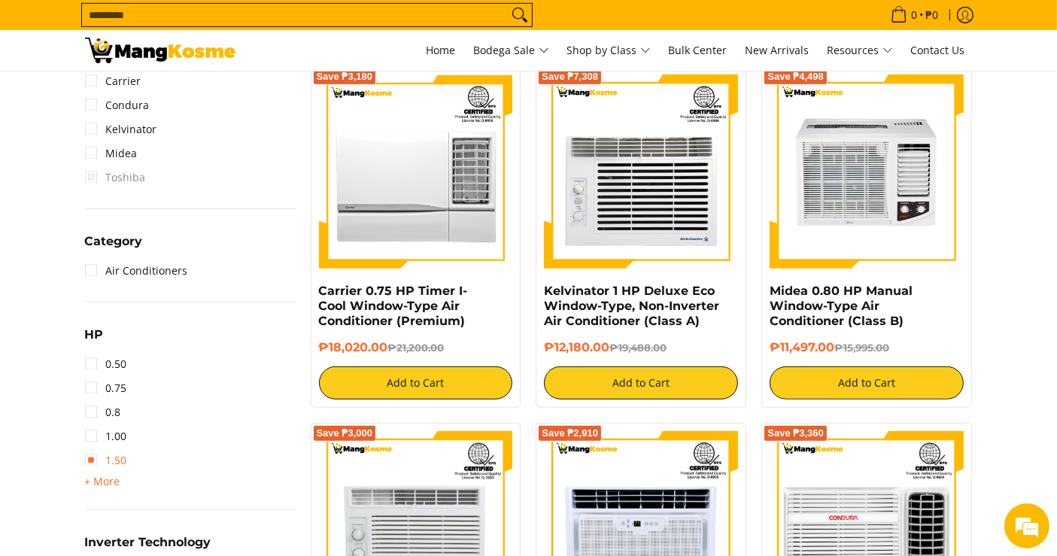
click at [96, 461] on link "1.50" at bounding box center [106, 460] width 42 height 24
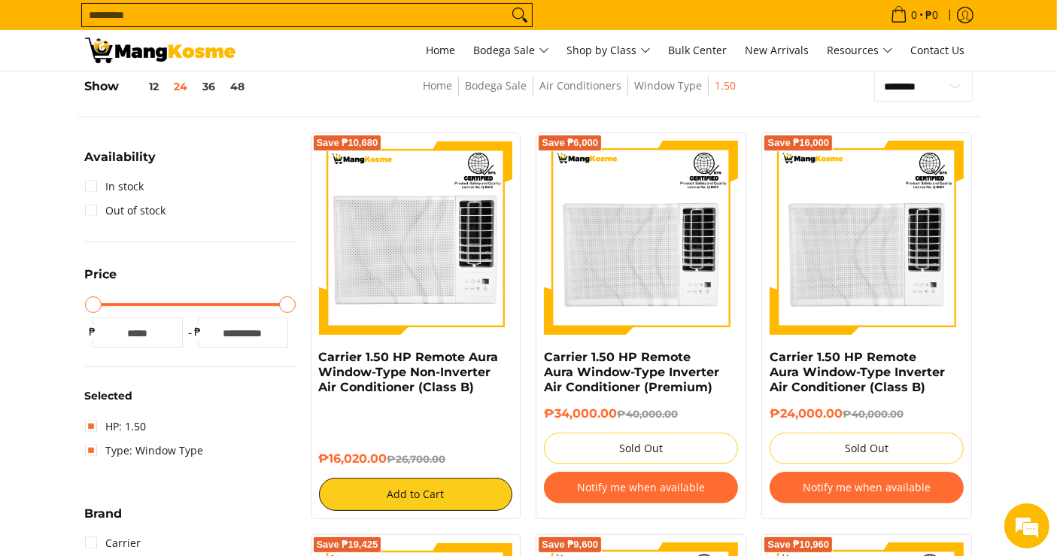
scroll to position [164, 0]
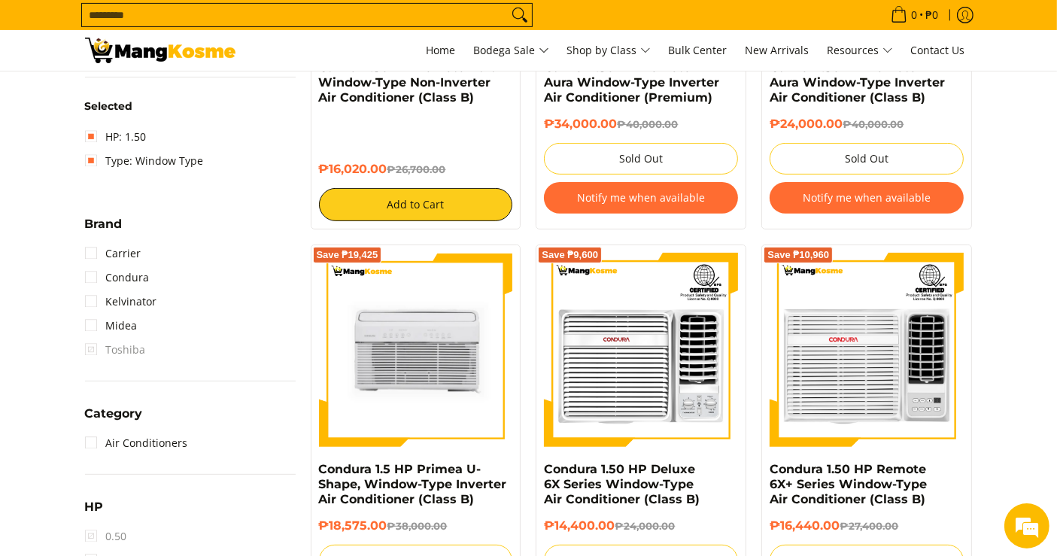
scroll to position [584, 0]
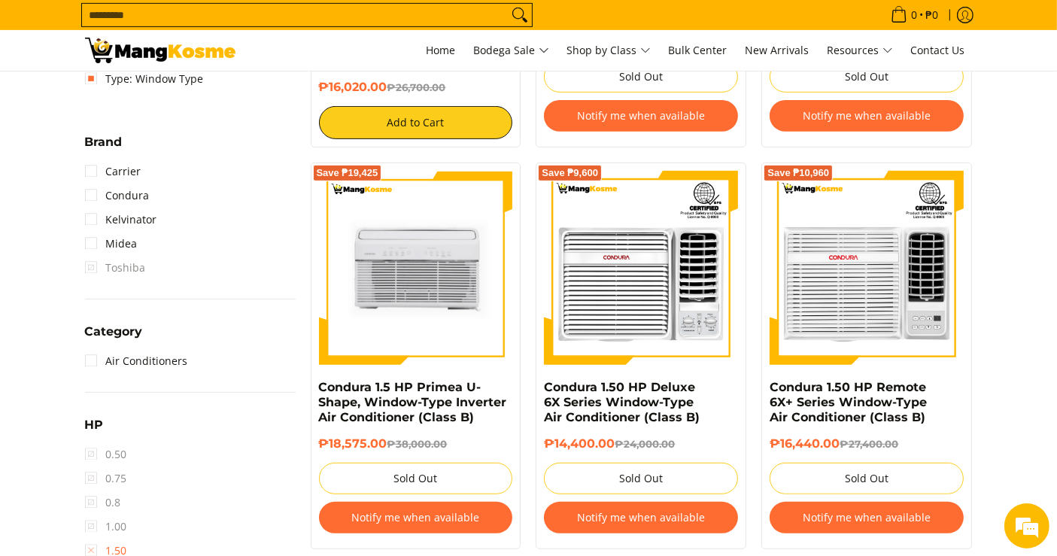
click at [89, 550] on link "1.50" at bounding box center [106, 550] width 42 height 24
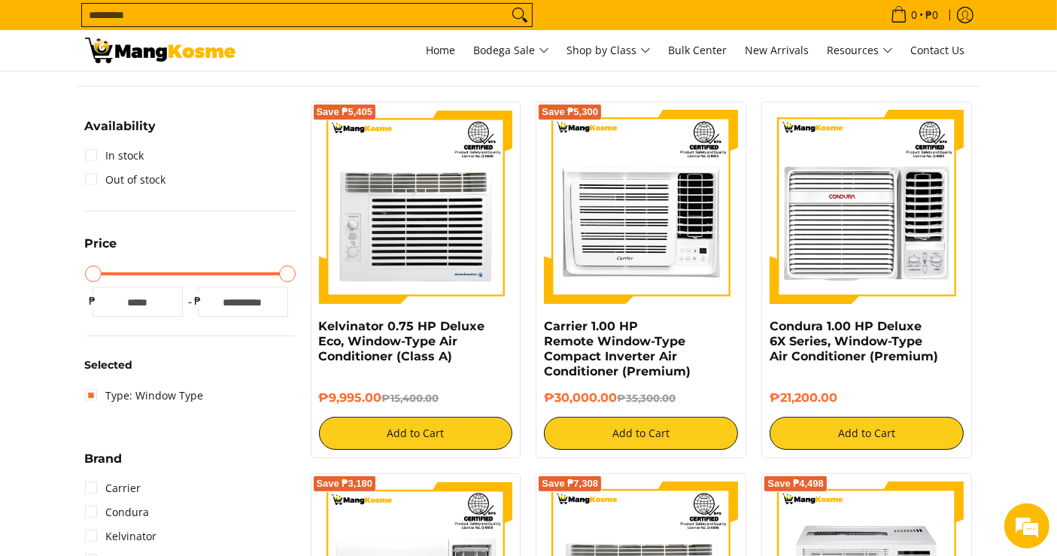
scroll to position [707, 0]
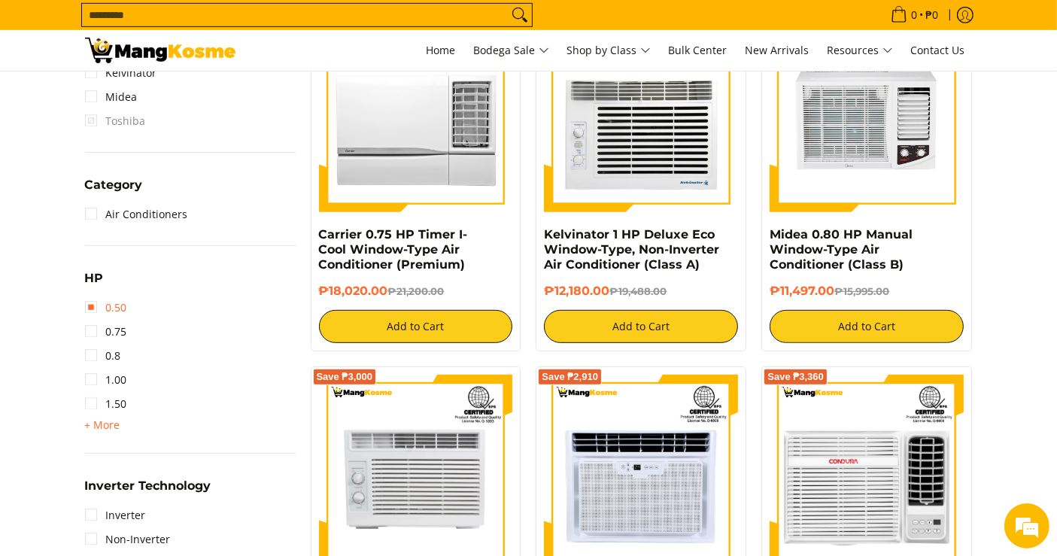
click at [101, 308] on link "0.50" at bounding box center [106, 308] width 42 height 24
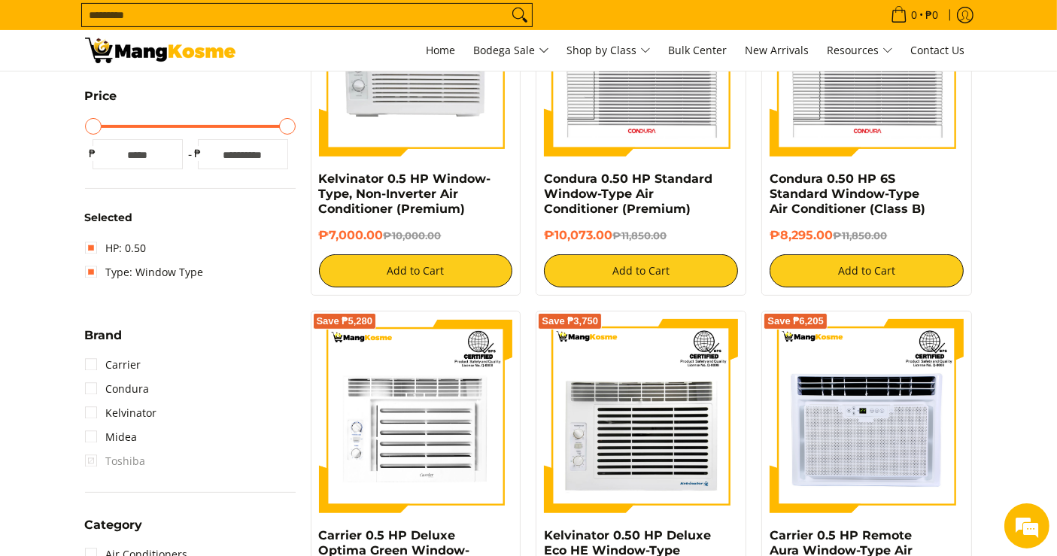
scroll to position [296, 0]
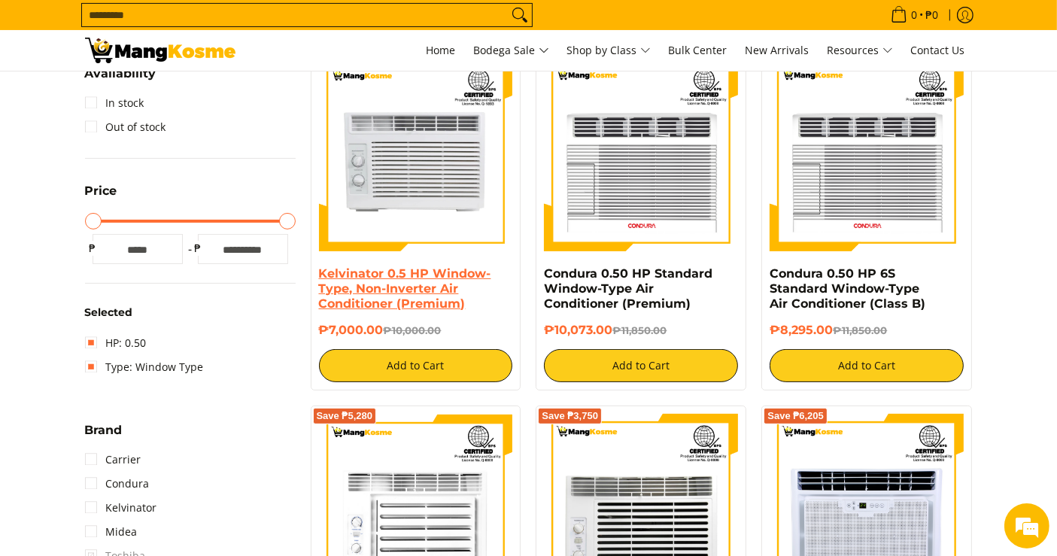
click at [444, 288] on link "Kelvinator 0.5 HP Window-Type, Non-Inverter Air Conditioner (Premium)" at bounding box center [405, 288] width 172 height 44
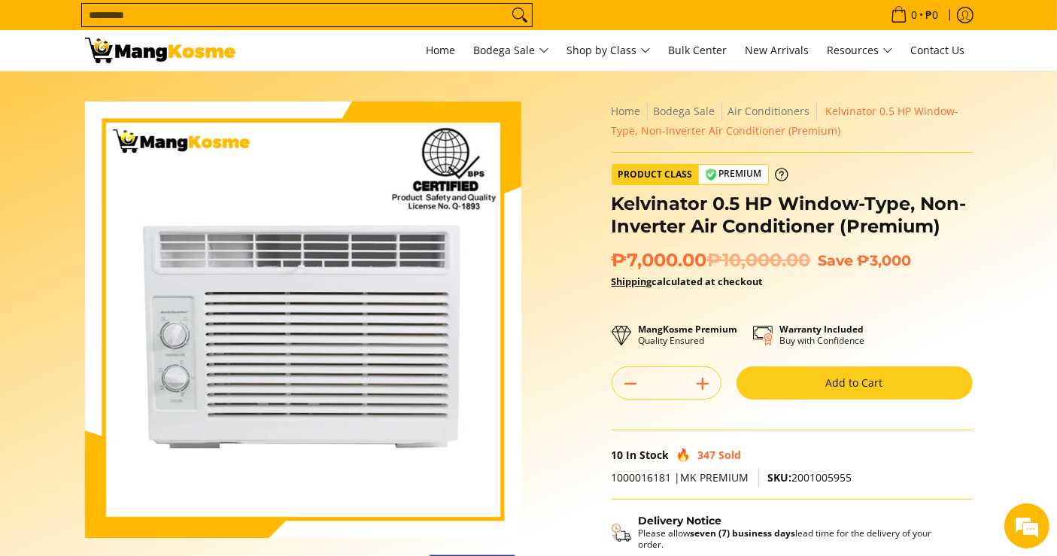
click at [538, 94] on section "Skip to Main Content Enable zoom Disable zoom Enable zoom Disable zoom Enable z…" at bounding box center [528, 414] width 1057 height 687
click at [720, 83] on section "Skip to Main Content Enable zoom Disable zoom Enable zoom Disable zoom Enable z…" at bounding box center [528, 414] width 1057 height 687
click at [331, 59] on nav "0 Log in Create an Account Search... Home" at bounding box center [611, 50] width 722 height 41
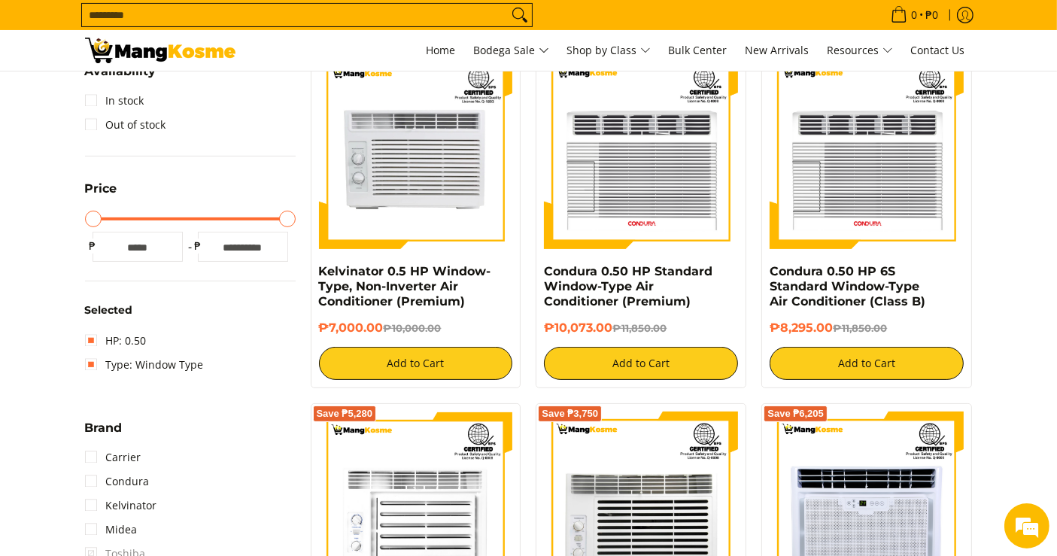
click at [603, 4] on predictive-search "Search..." at bounding box center [478, 15] width 794 height 30
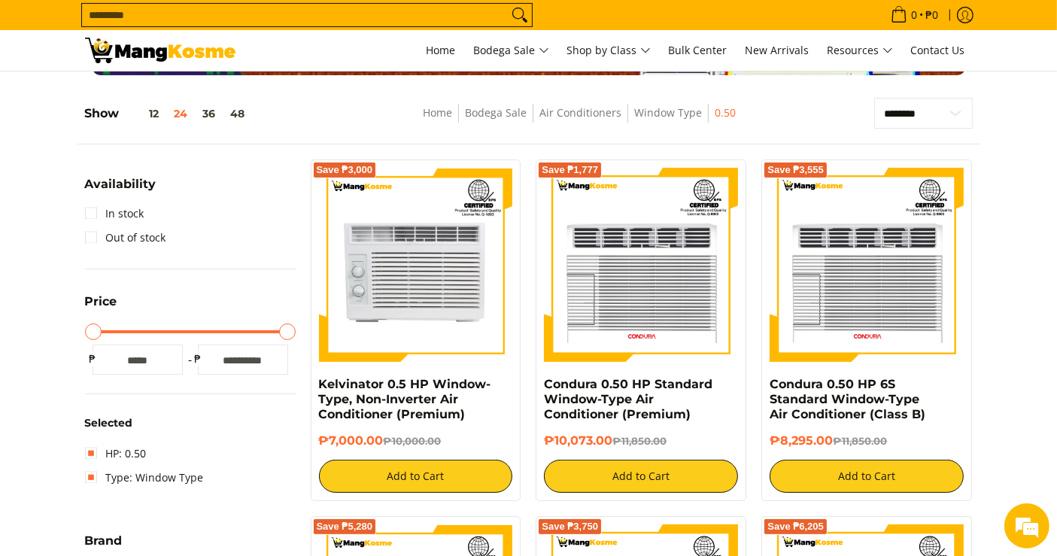
scroll to position [217, 0]
